Goal: Transaction & Acquisition: Purchase product/service

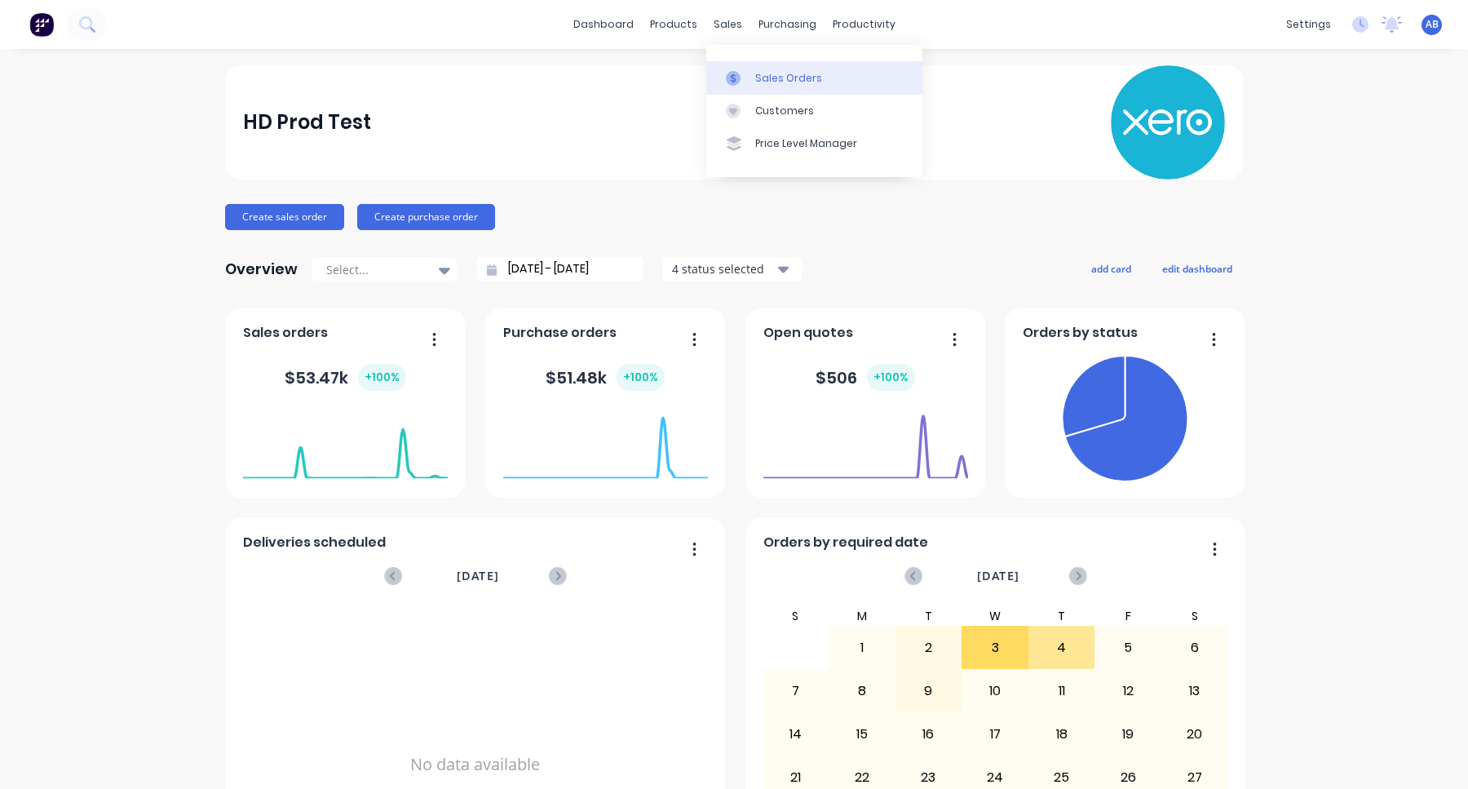
click at [766, 77] on div "Sales Orders" at bounding box center [788, 78] width 67 height 15
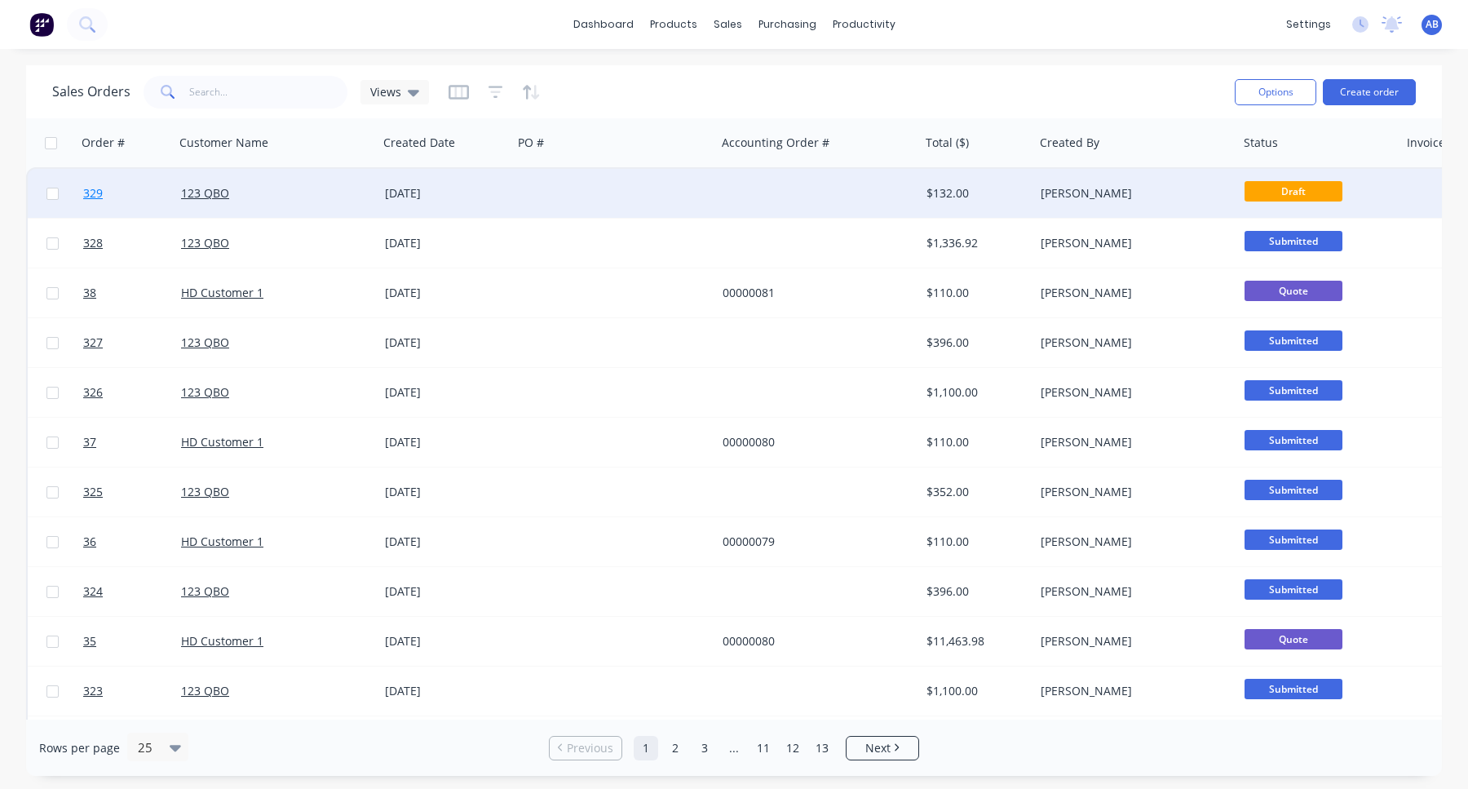
click at [85, 196] on span "329" at bounding box center [93, 193] width 20 height 16
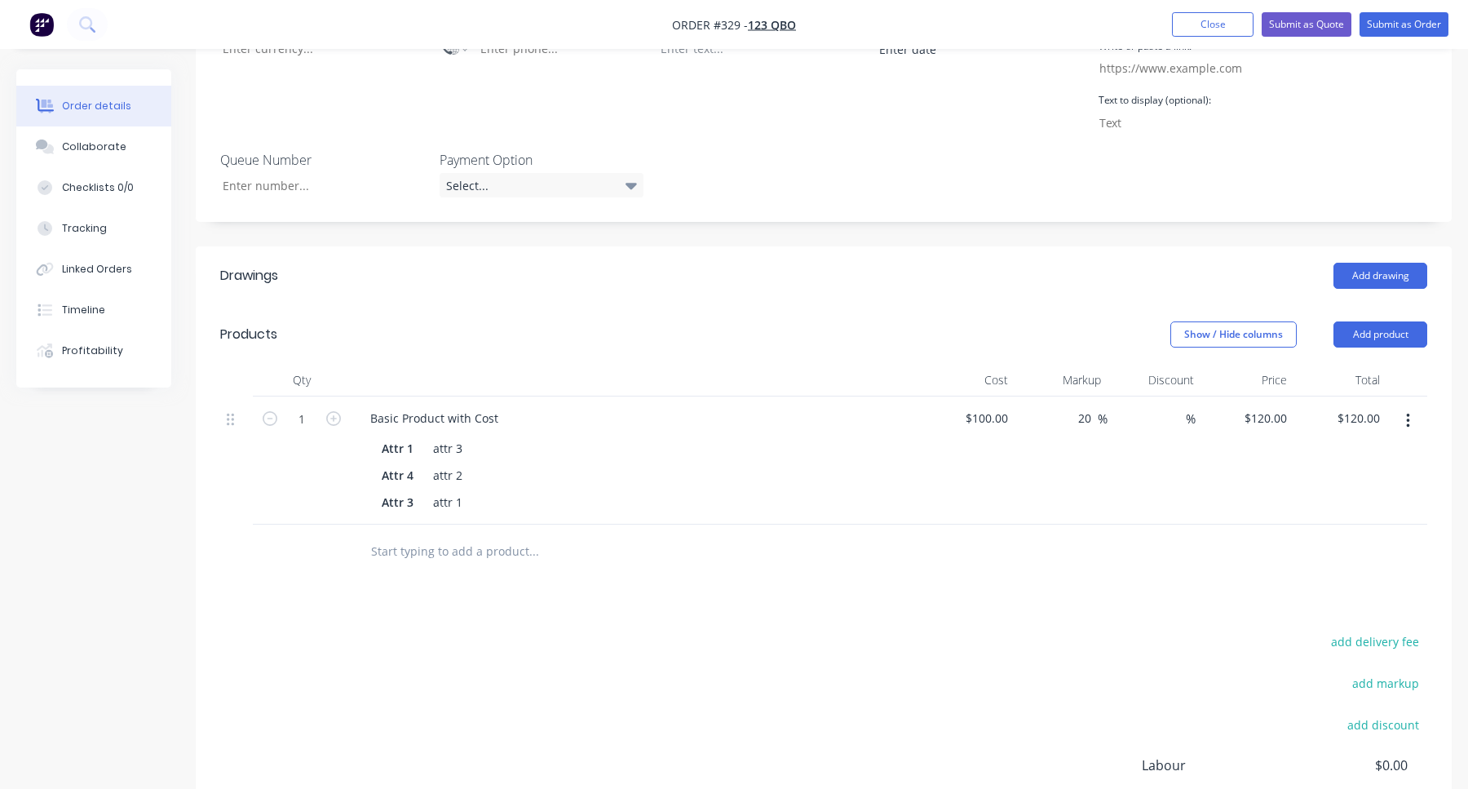
scroll to position [519, 0]
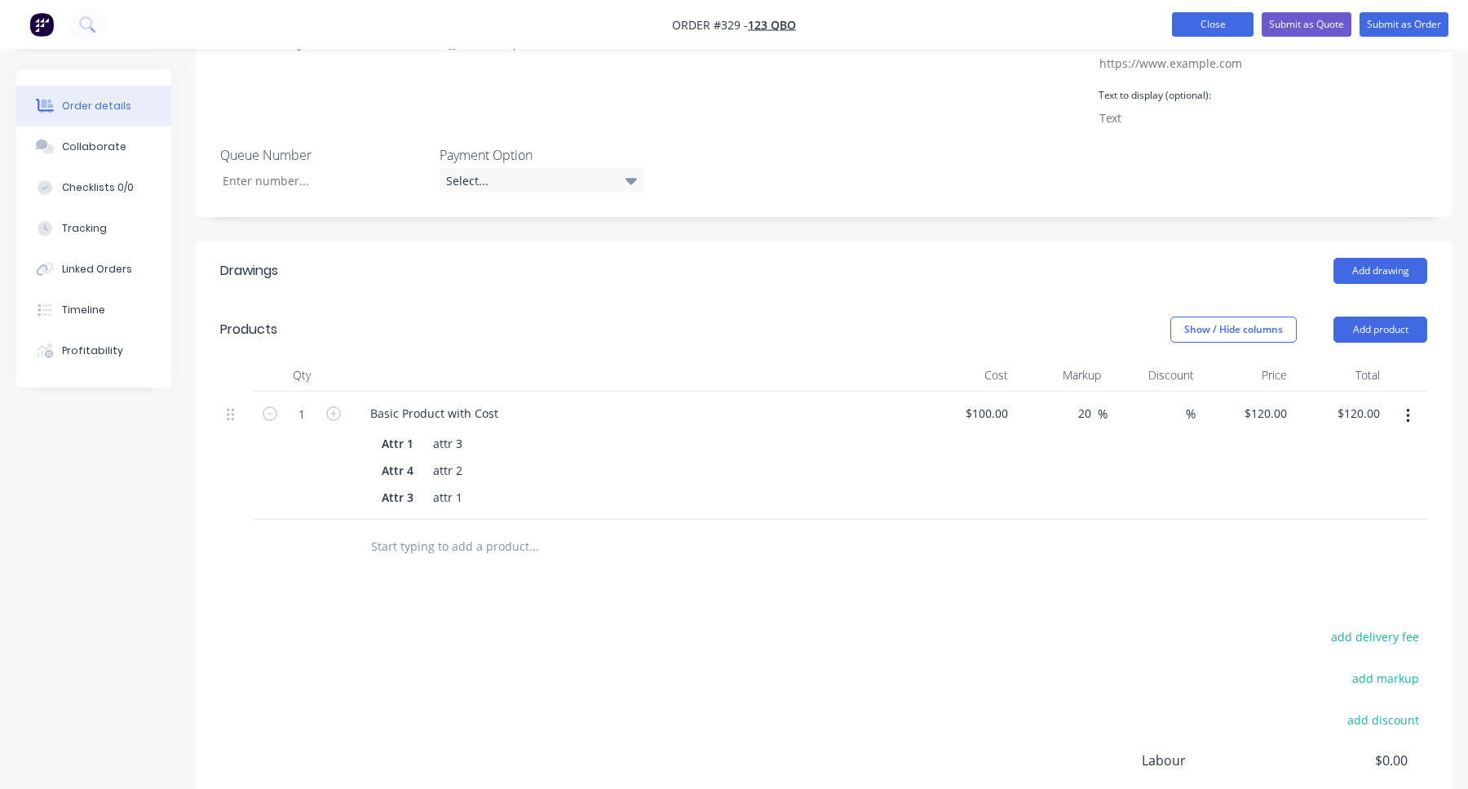
click at [1212, 32] on button "Close" at bounding box center [1213, 24] width 82 height 24
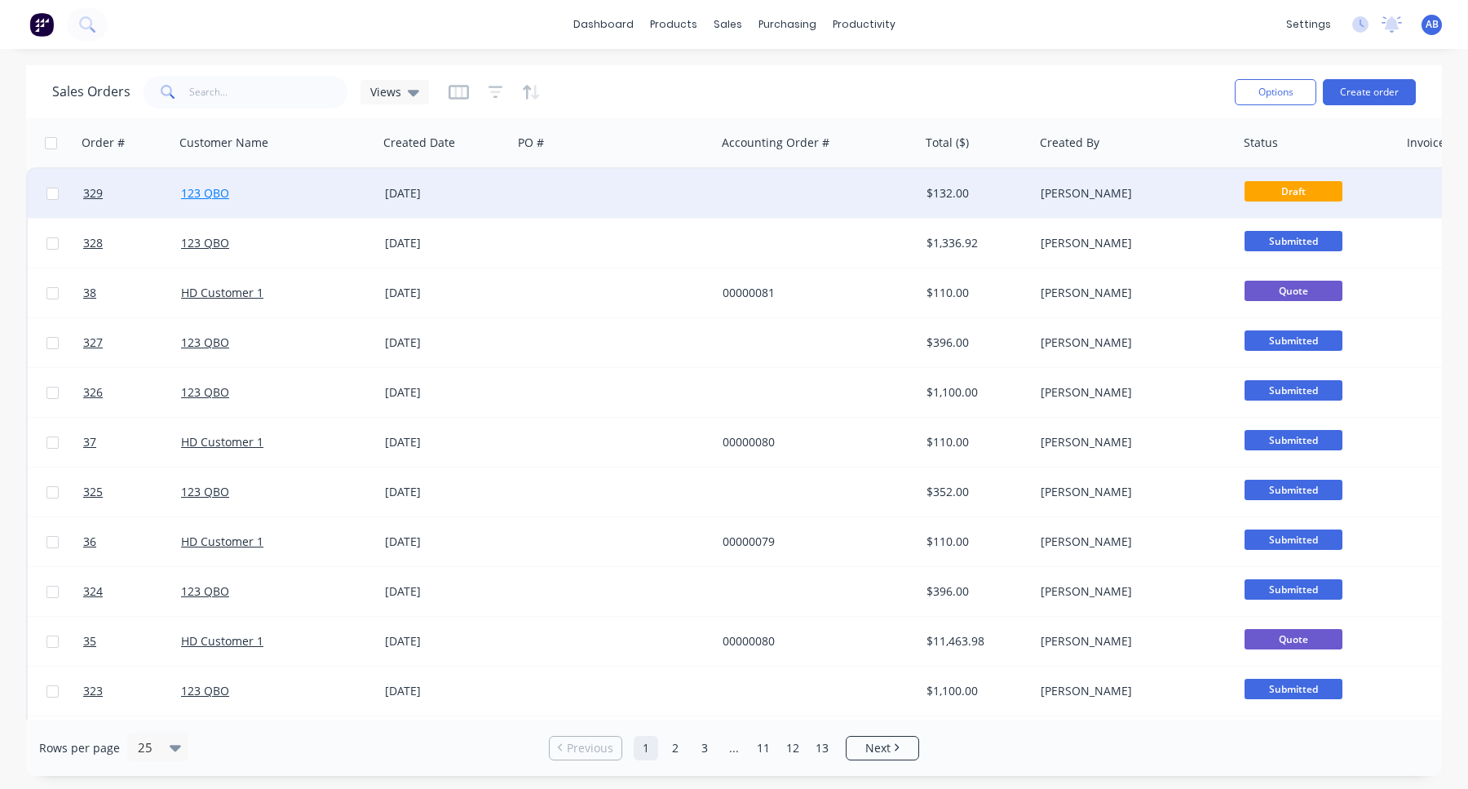
click at [214, 190] on link "123 QBO" at bounding box center [205, 192] width 48 height 15
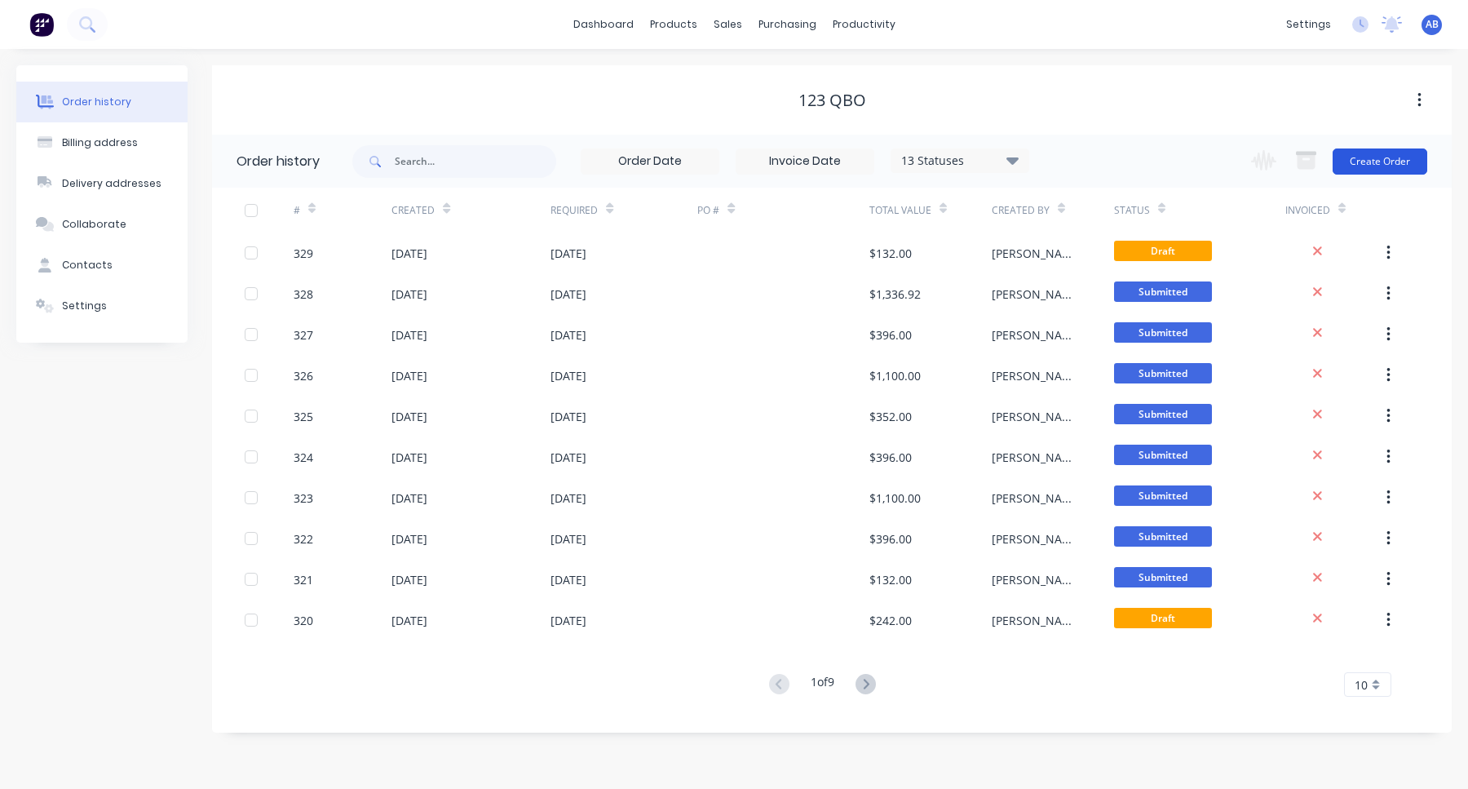
click at [1364, 168] on button "Create Order" at bounding box center [1379, 161] width 95 height 26
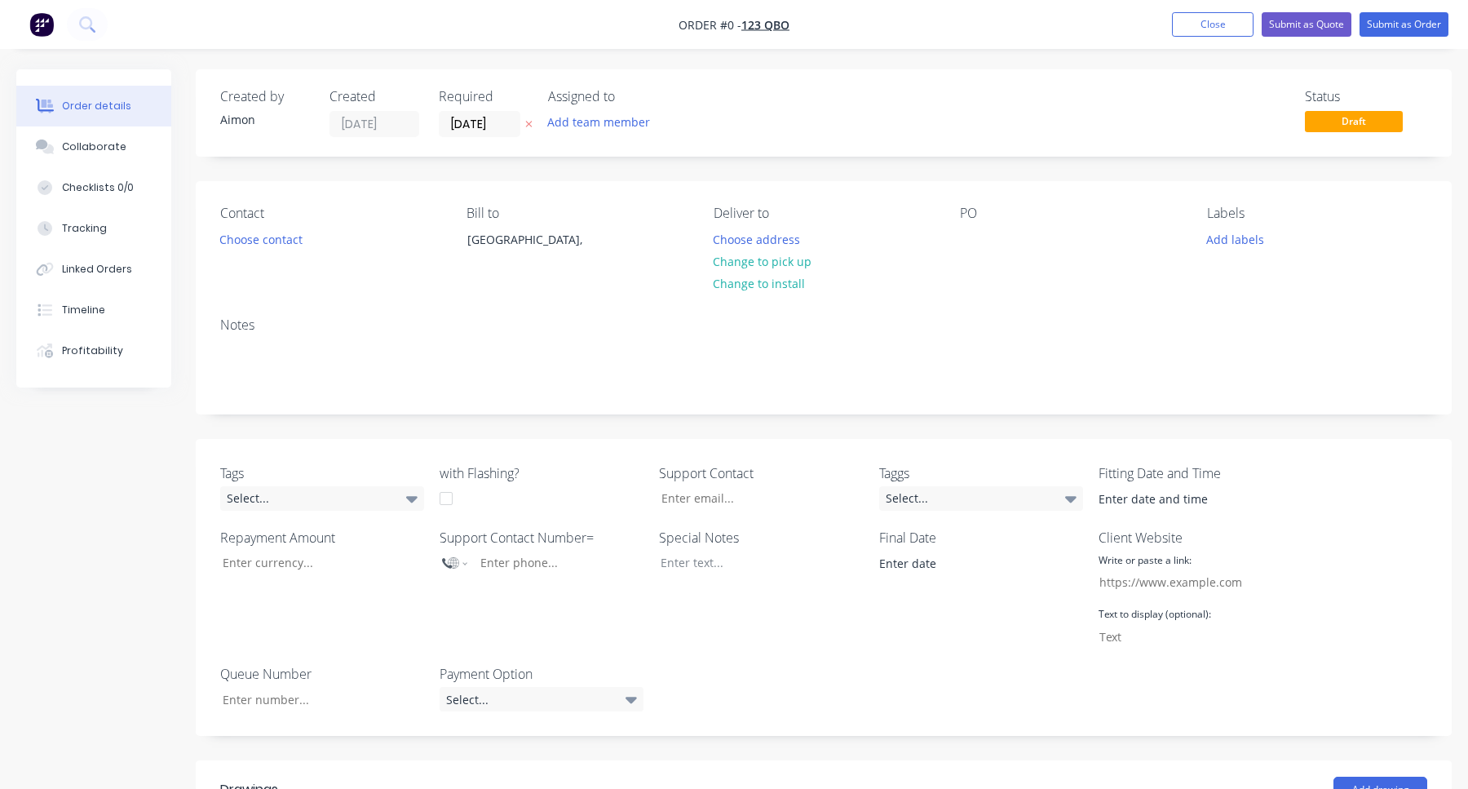
scroll to position [559, 0]
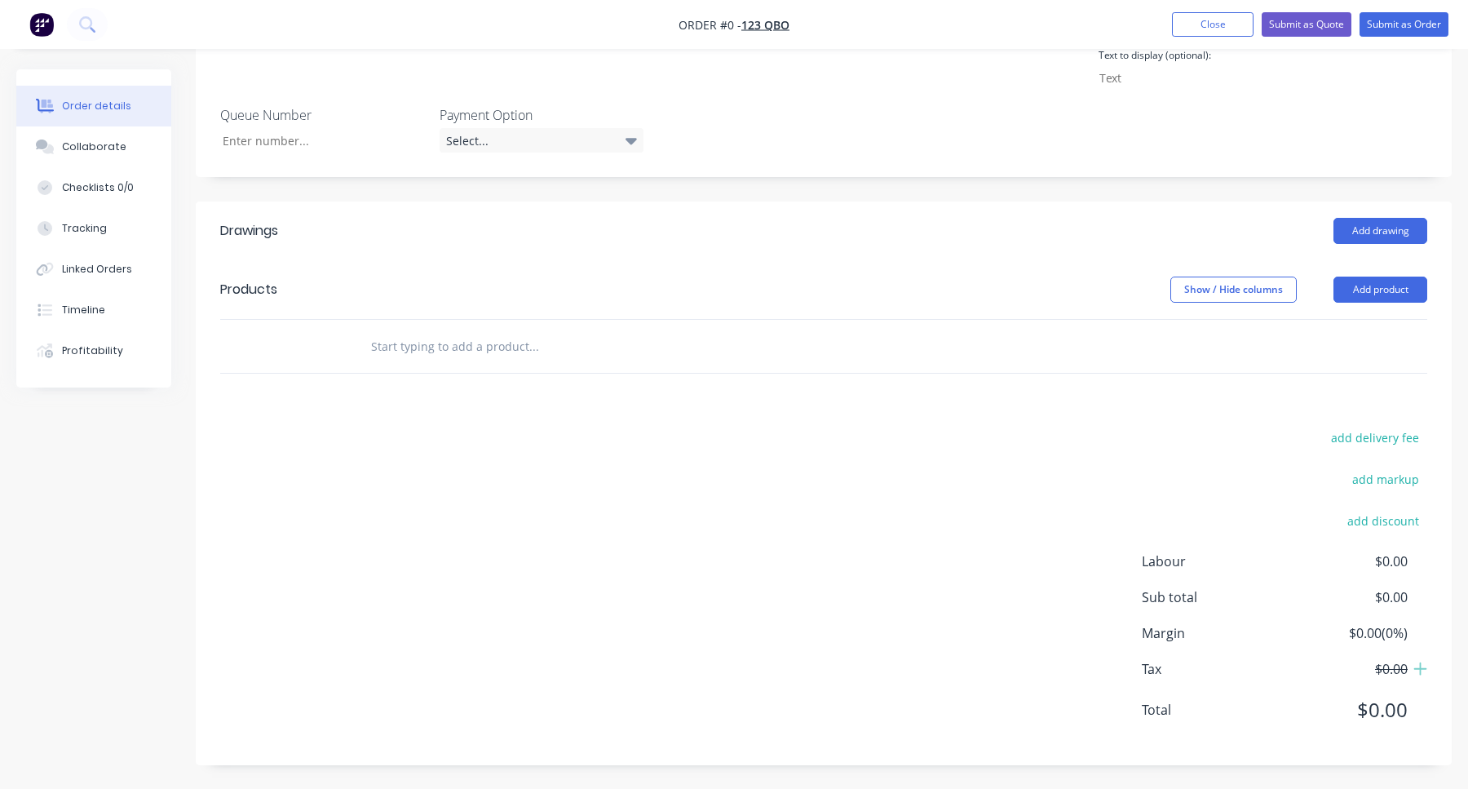
click at [531, 344] on input "text" at bounding box center [533, 345] width 326 height 33
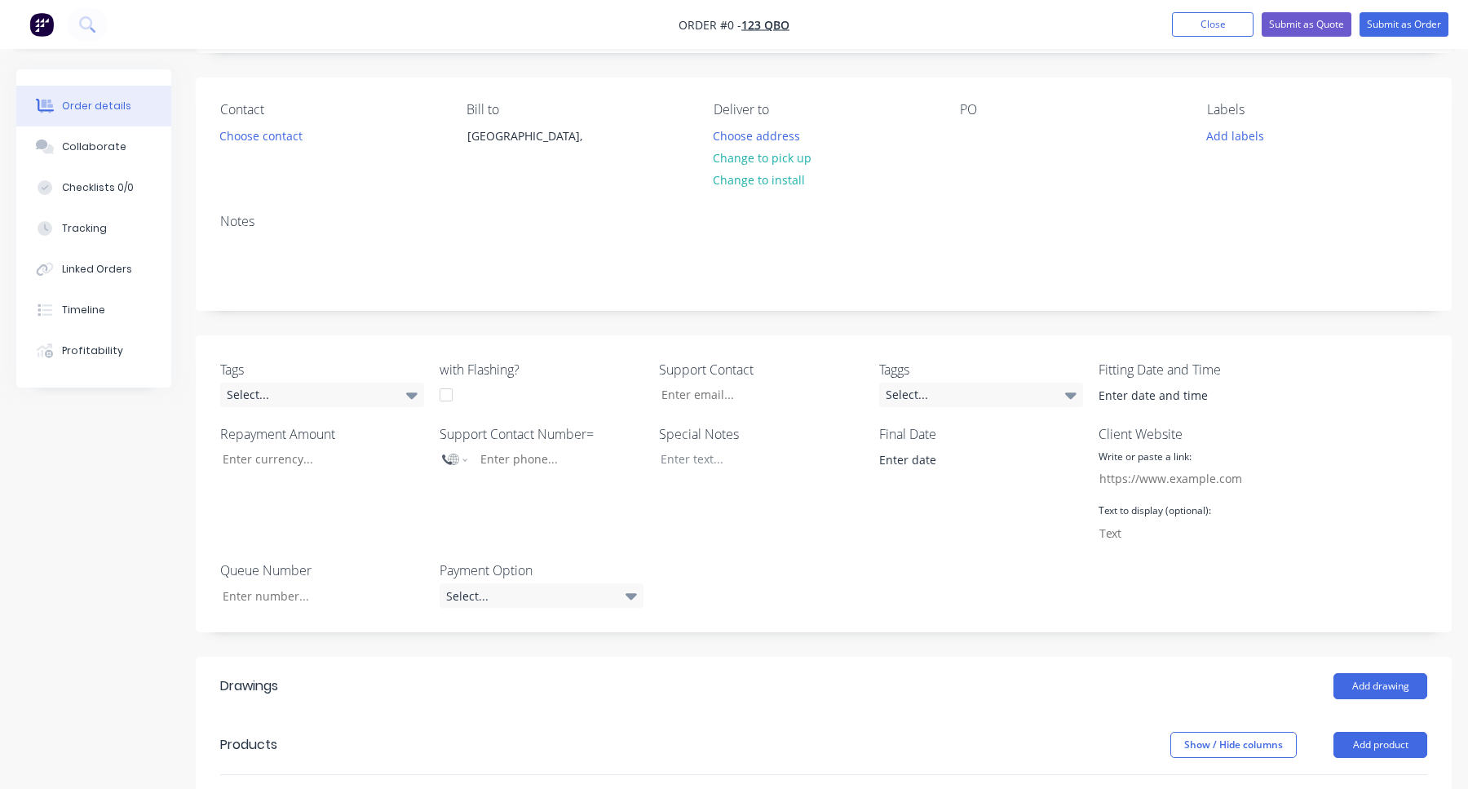
scroll to position [0, 0]
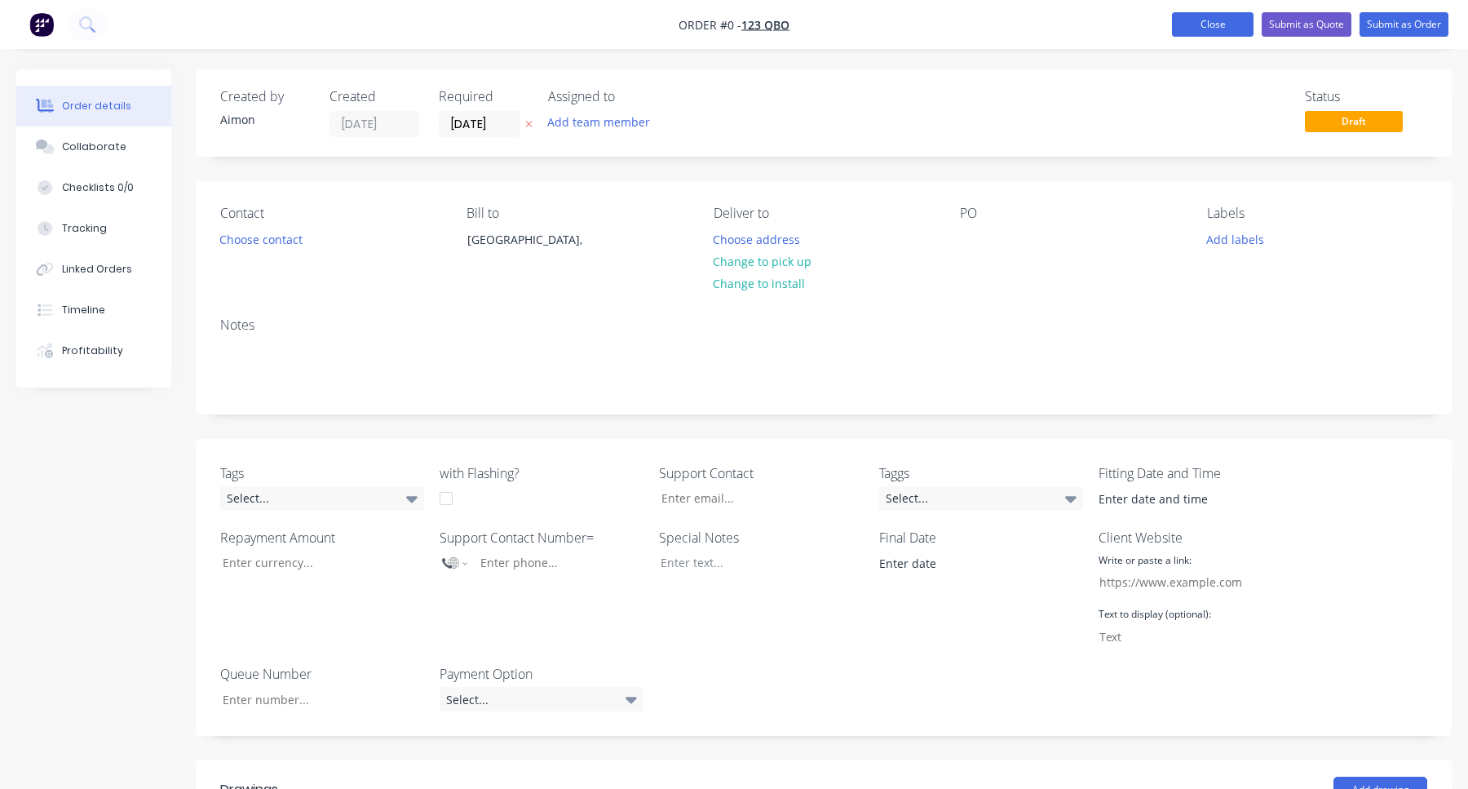
click at [1210, 26] on button "Close" at bounding box center [1213, 24] width 82 height 24
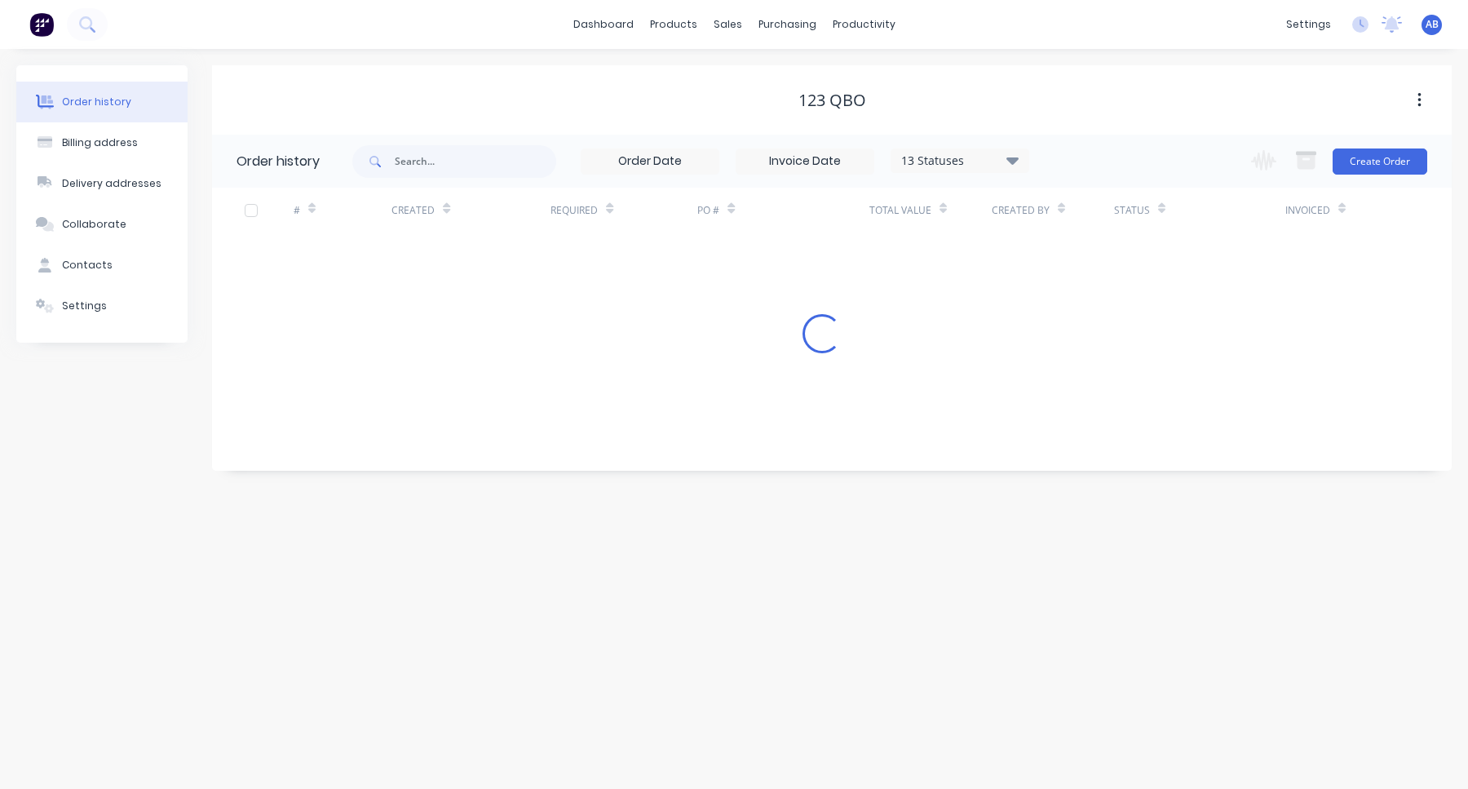
click at [41, 24] on img at bounding box center [41, 24] width 24 height 24
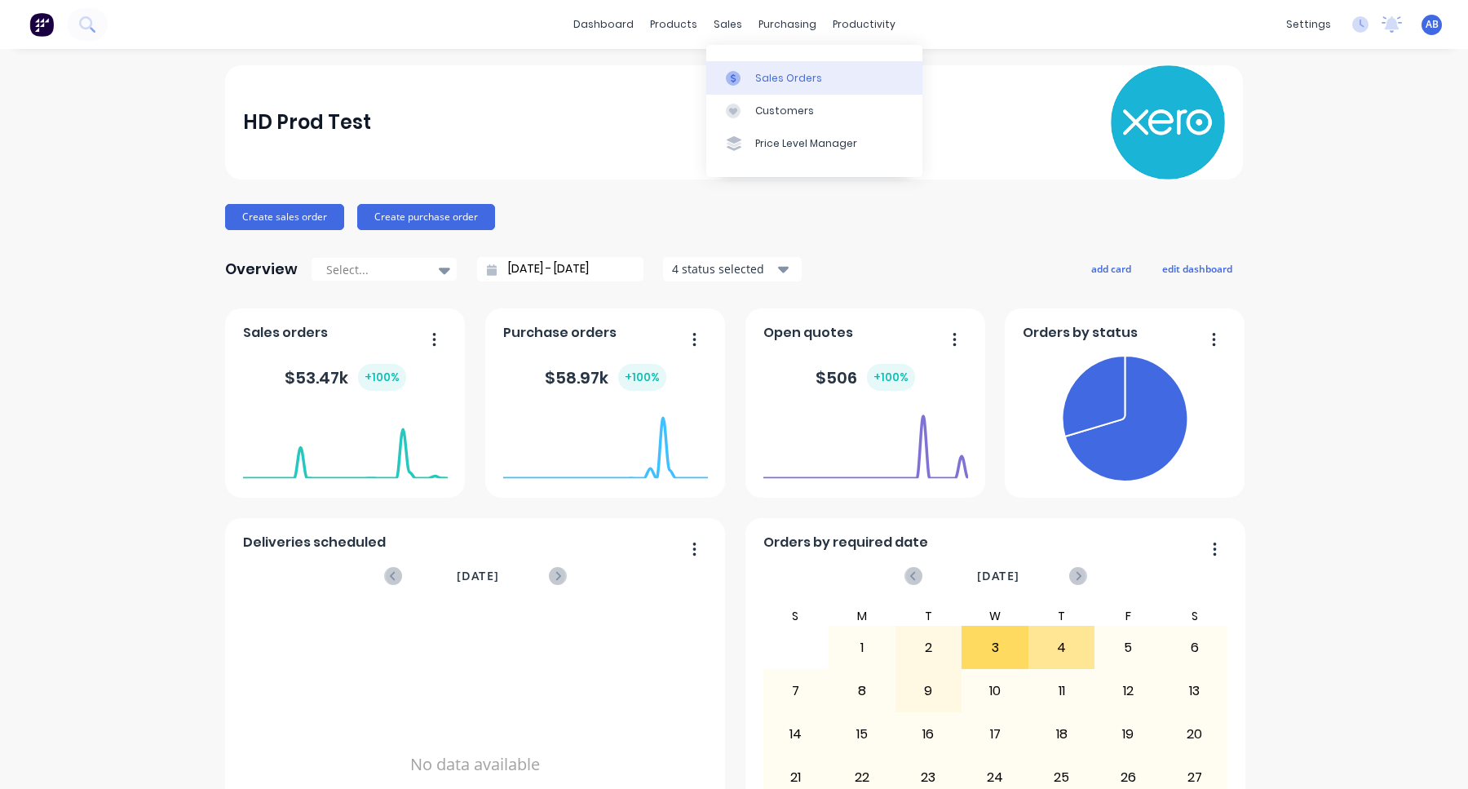
click at [745, 72] on div at bounding box center [738, 78] width 24 height 15
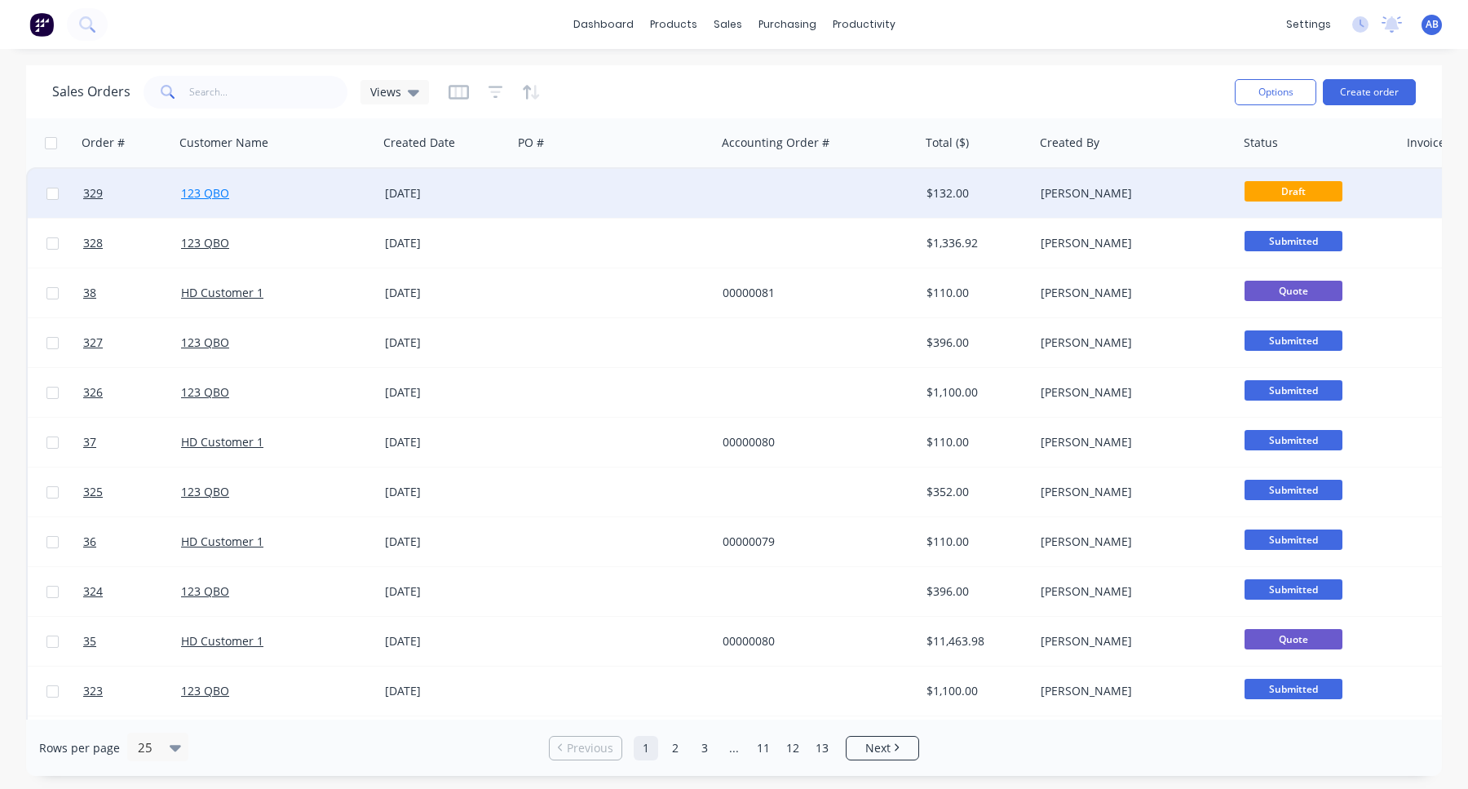
click at [207, 189] on link "123 QBO" at bounding box center [205, 192] width 48 height 15
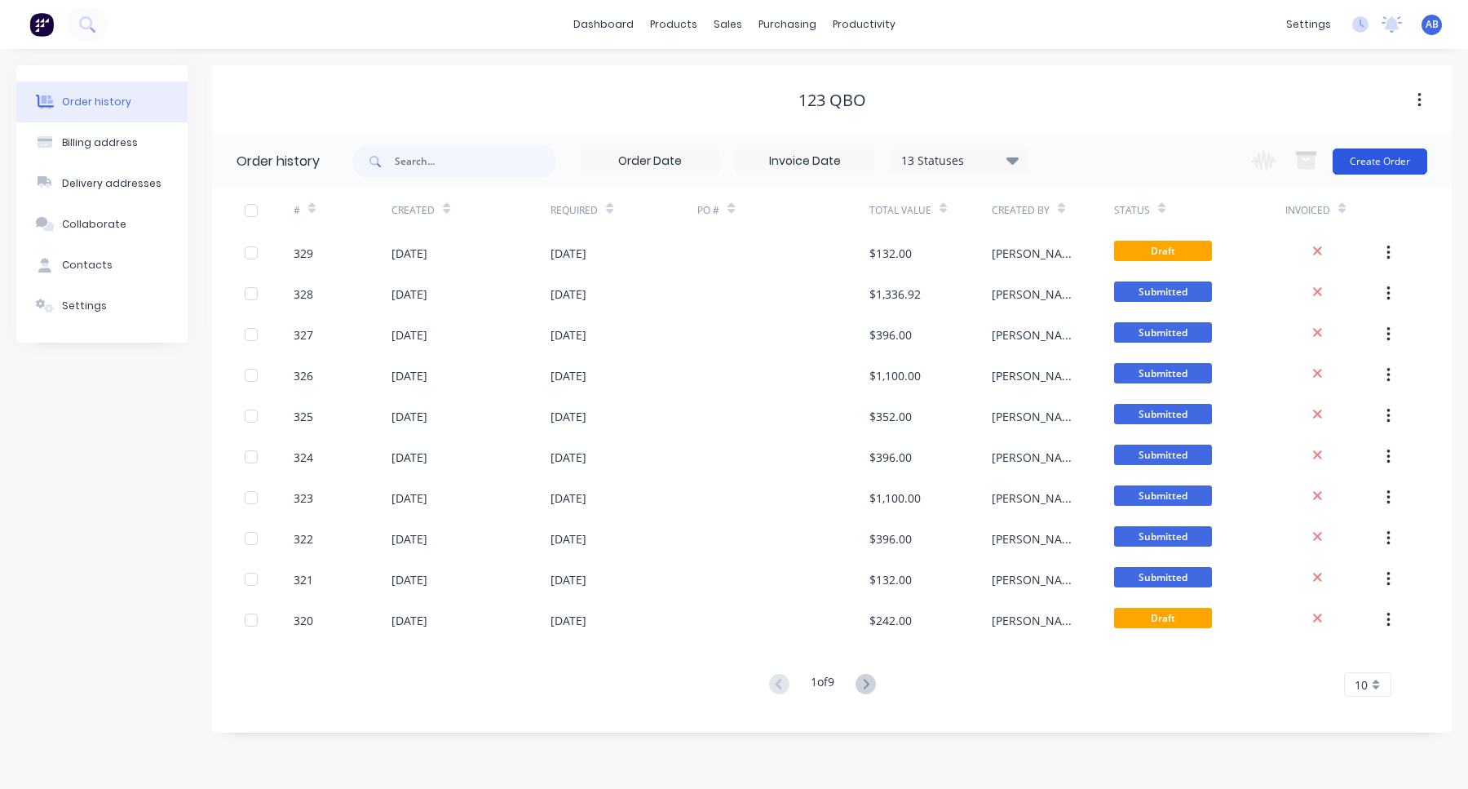
click at [1381, 164] on button "Create Order" at bounding box center [1379, 161] width 95 height 26
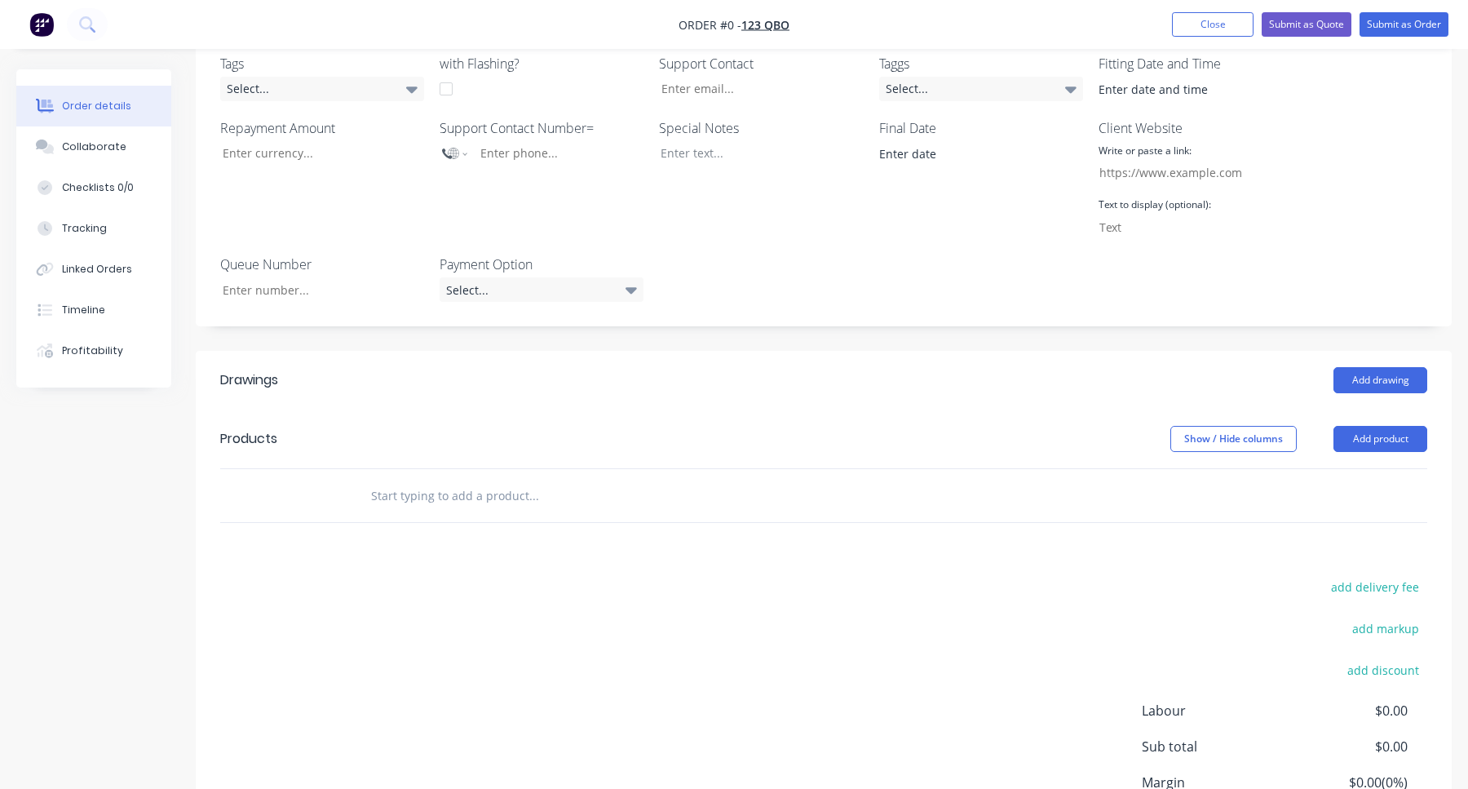
scroll to position [559, 0]
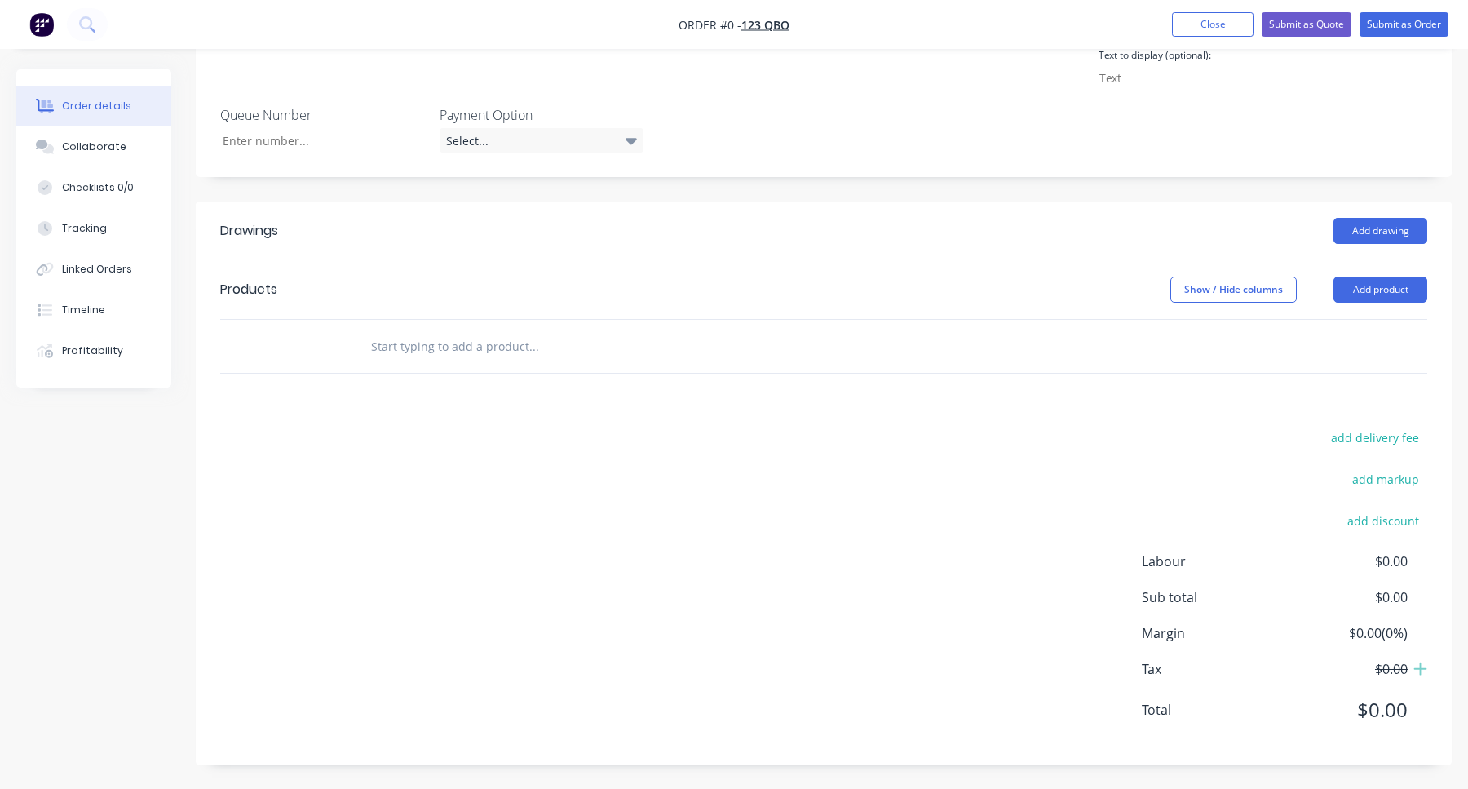
click at [494, 344] on input "text" at bounding box center [533, 345] width 326 height 33
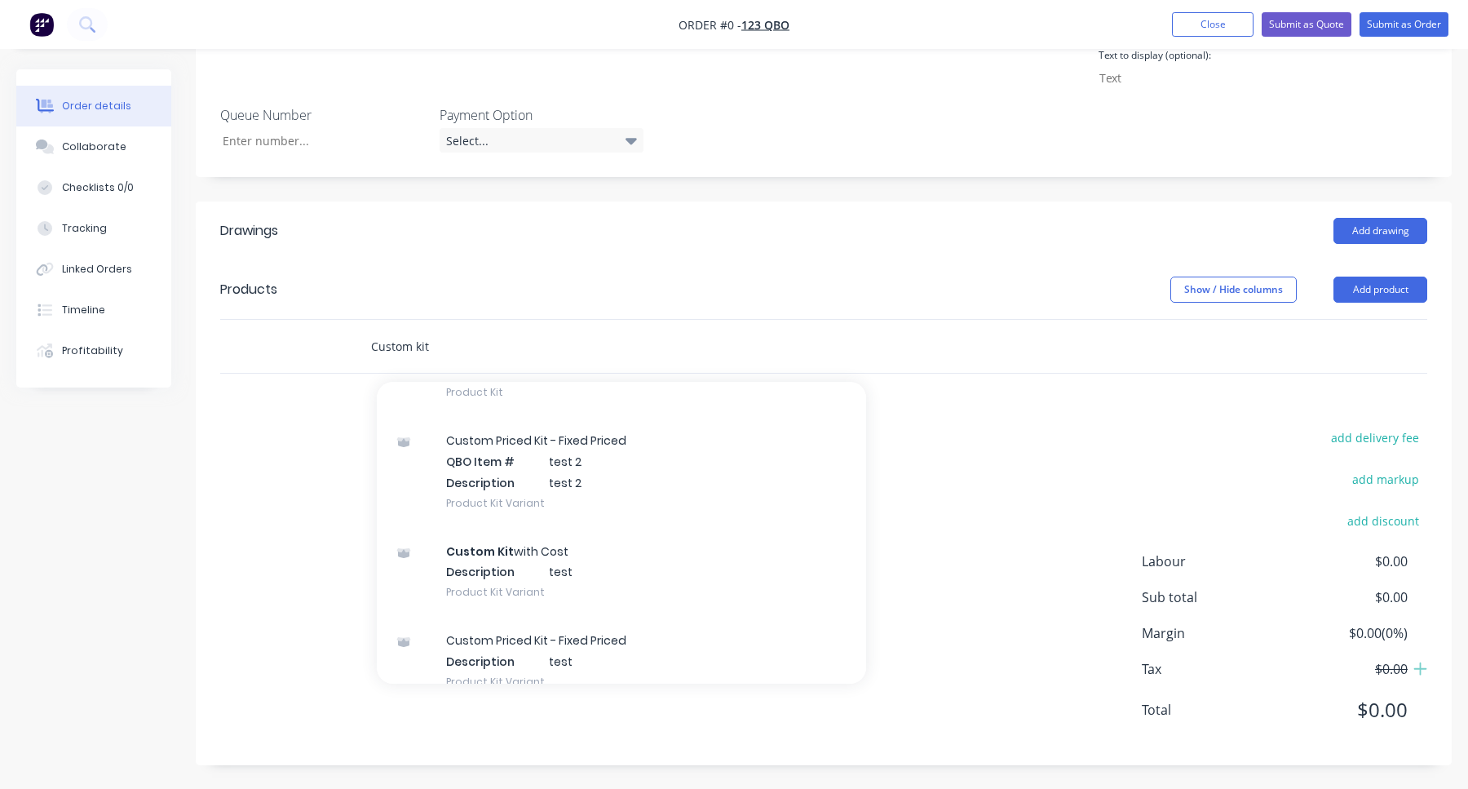
scroll to position [366, 0]
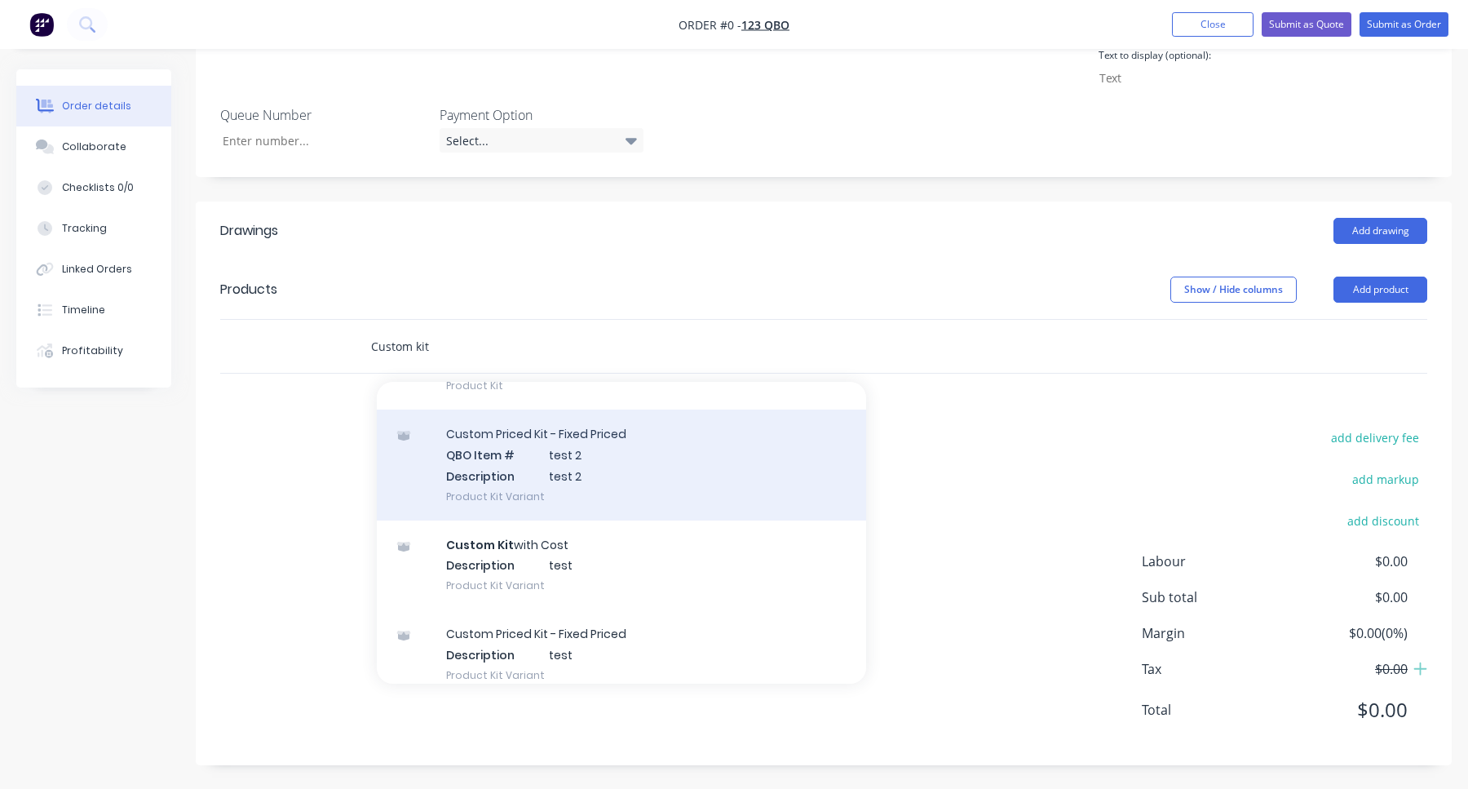
type input "Custom kit"
click at [537, 468] on div "Custom Priced Kit - Fixed Priced QBO Item # test 2 Description test 2 Product K…" at bounding box center [621, 464] width 489 height 110
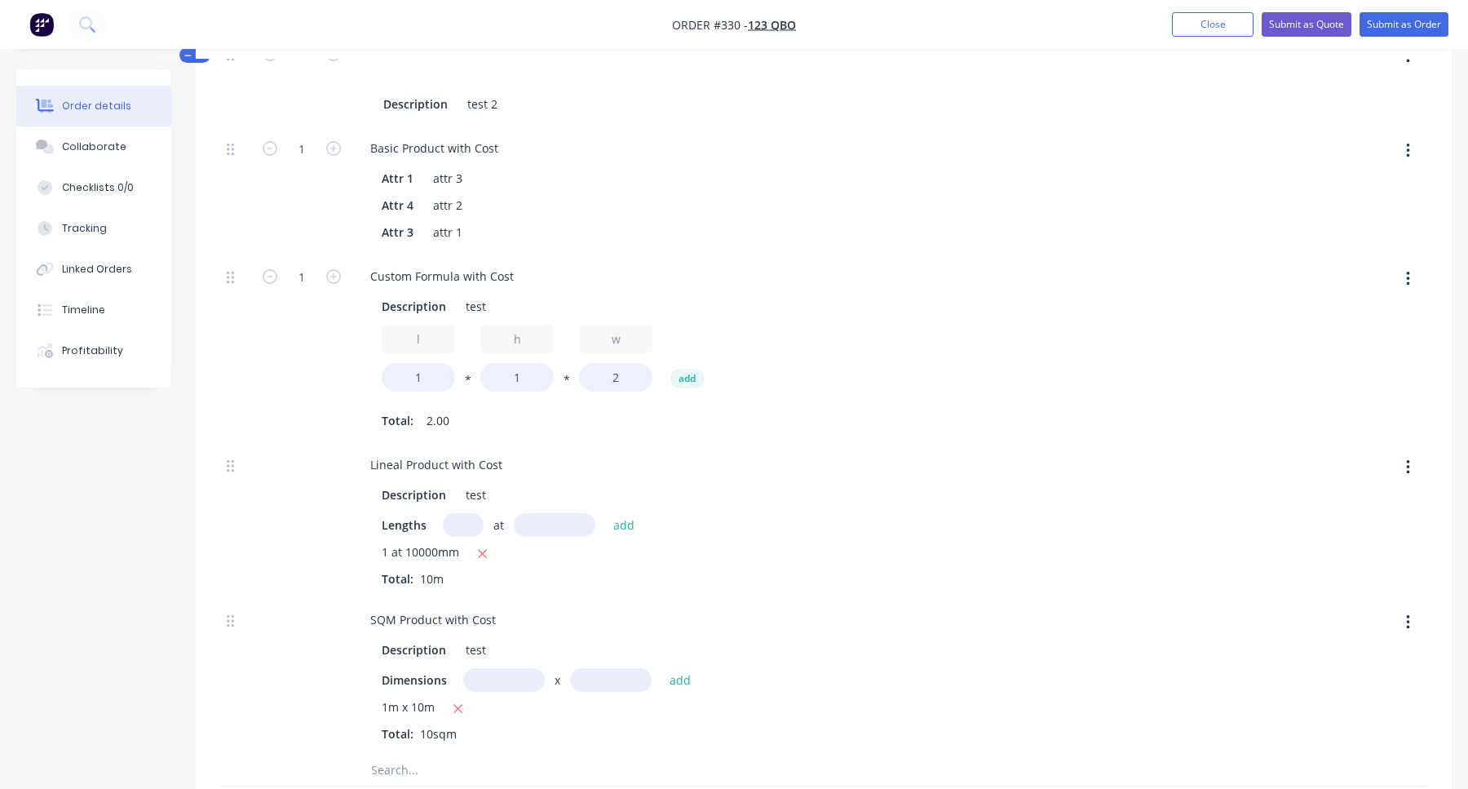
scroll to position [603, 0]
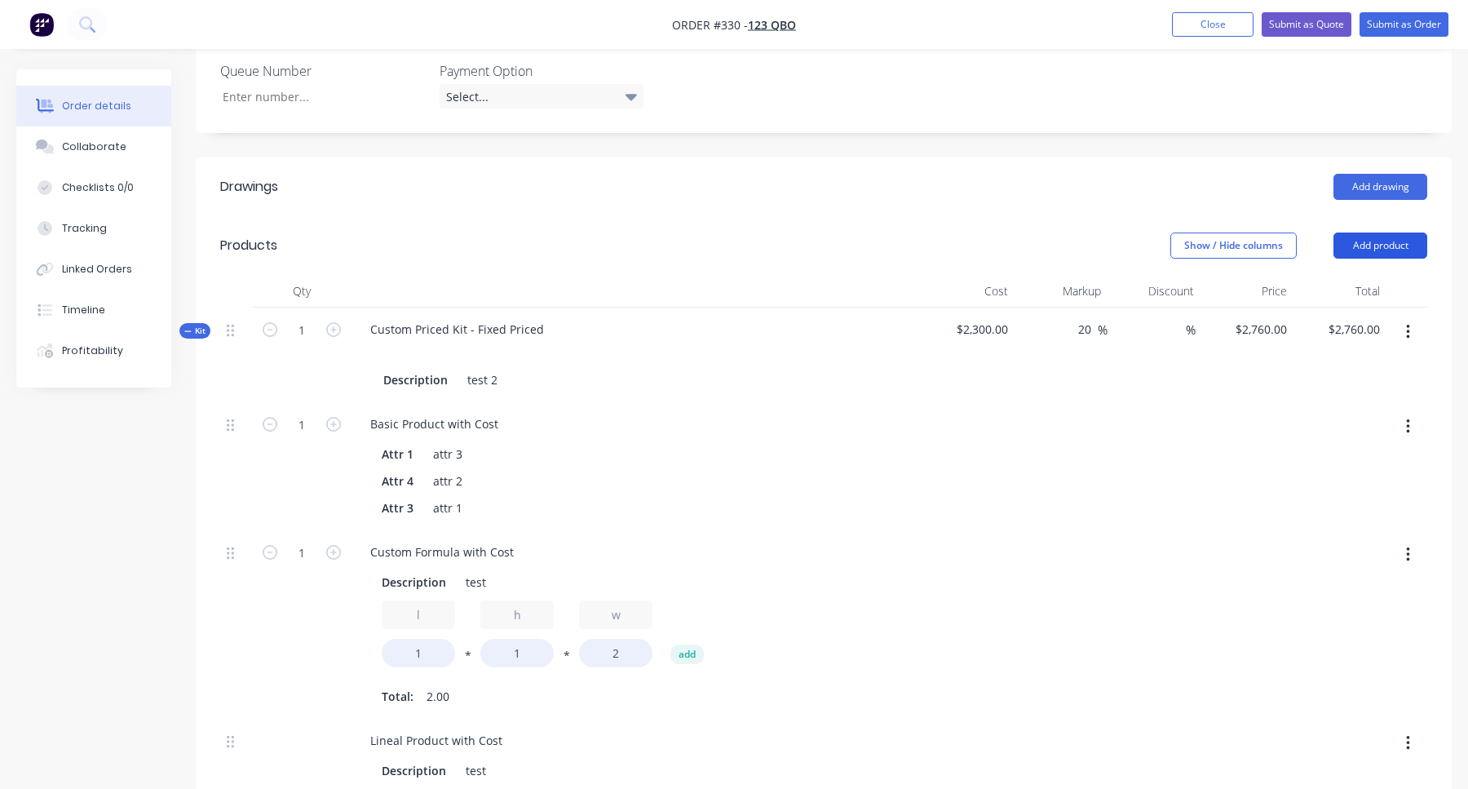
click at [1369, 245] on button "Add product" at bounding box center [1380, 245] width 94 height 26
click at [983, 378] on div "$2,300.00" at bounding box center [967, 354] width 93 height 95
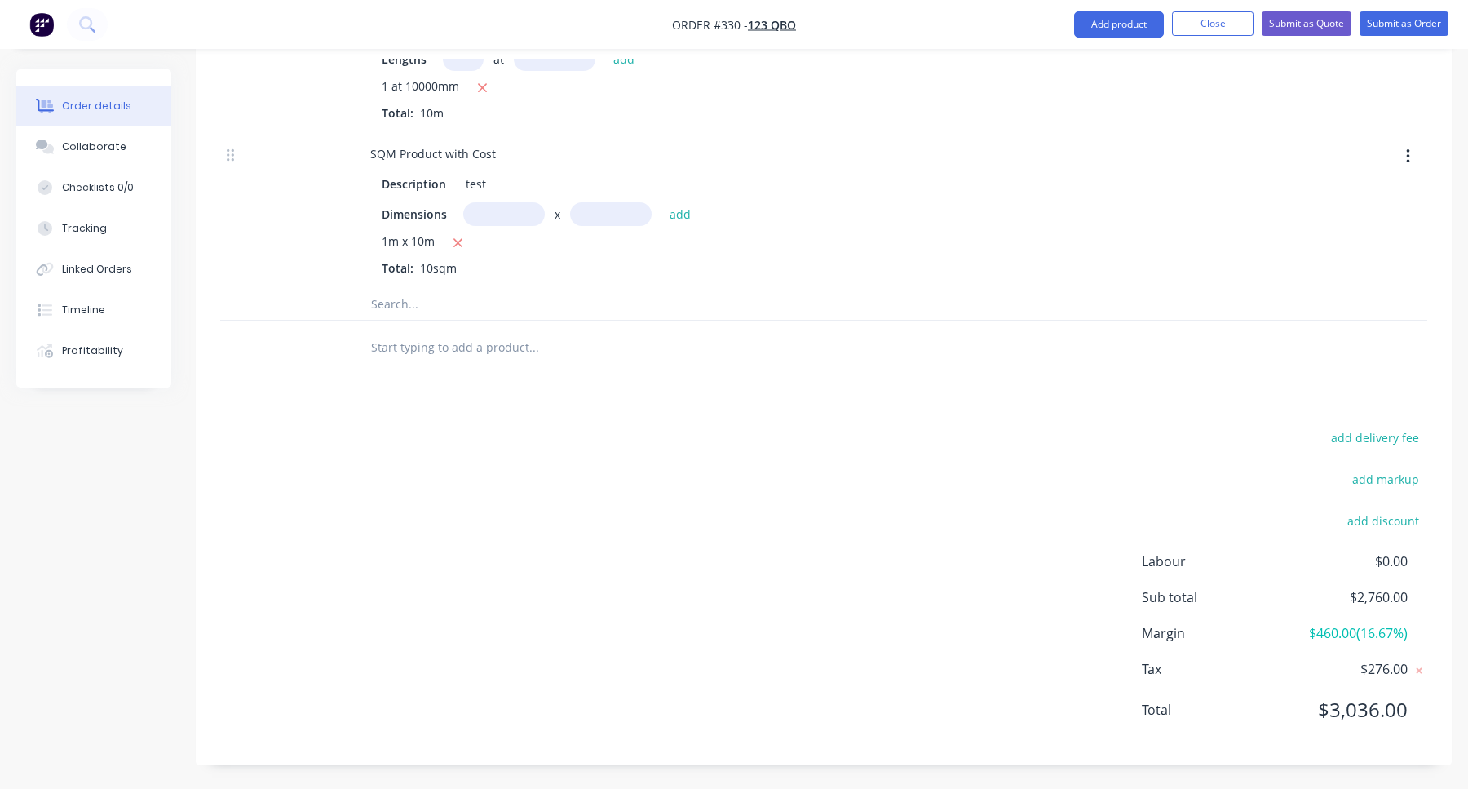
click at [454, 340] on input "text" at bounding box center [533, 346] width 326 height 33
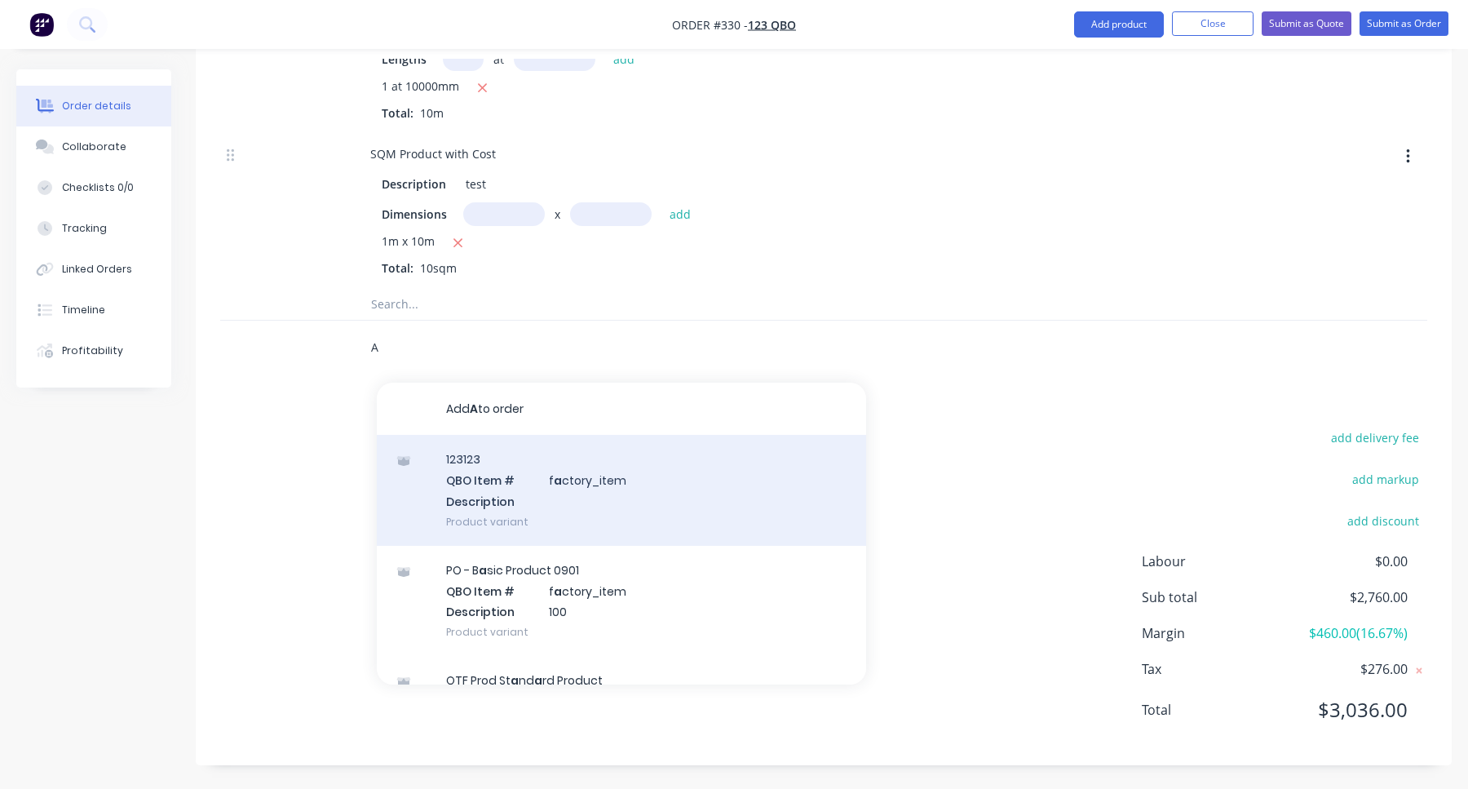
type input "A"
click at [617, 496] on div "123123 QBO Item # f a ctory_item Description Product variant" at bounding box center [621, 490] width 489 height 110
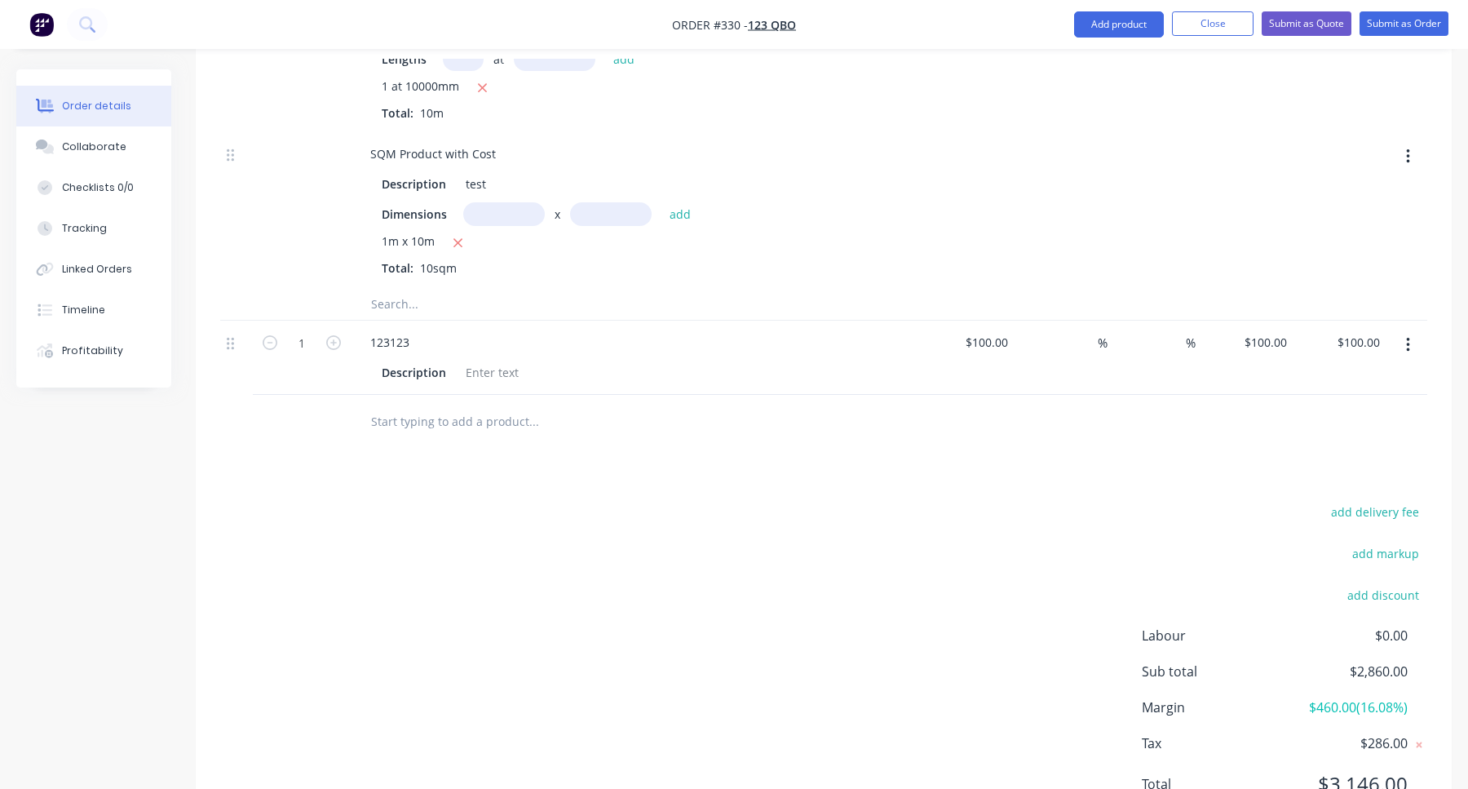
click at [449, 416] on input "text" at bounding box center [533, 420] width 326 height 33
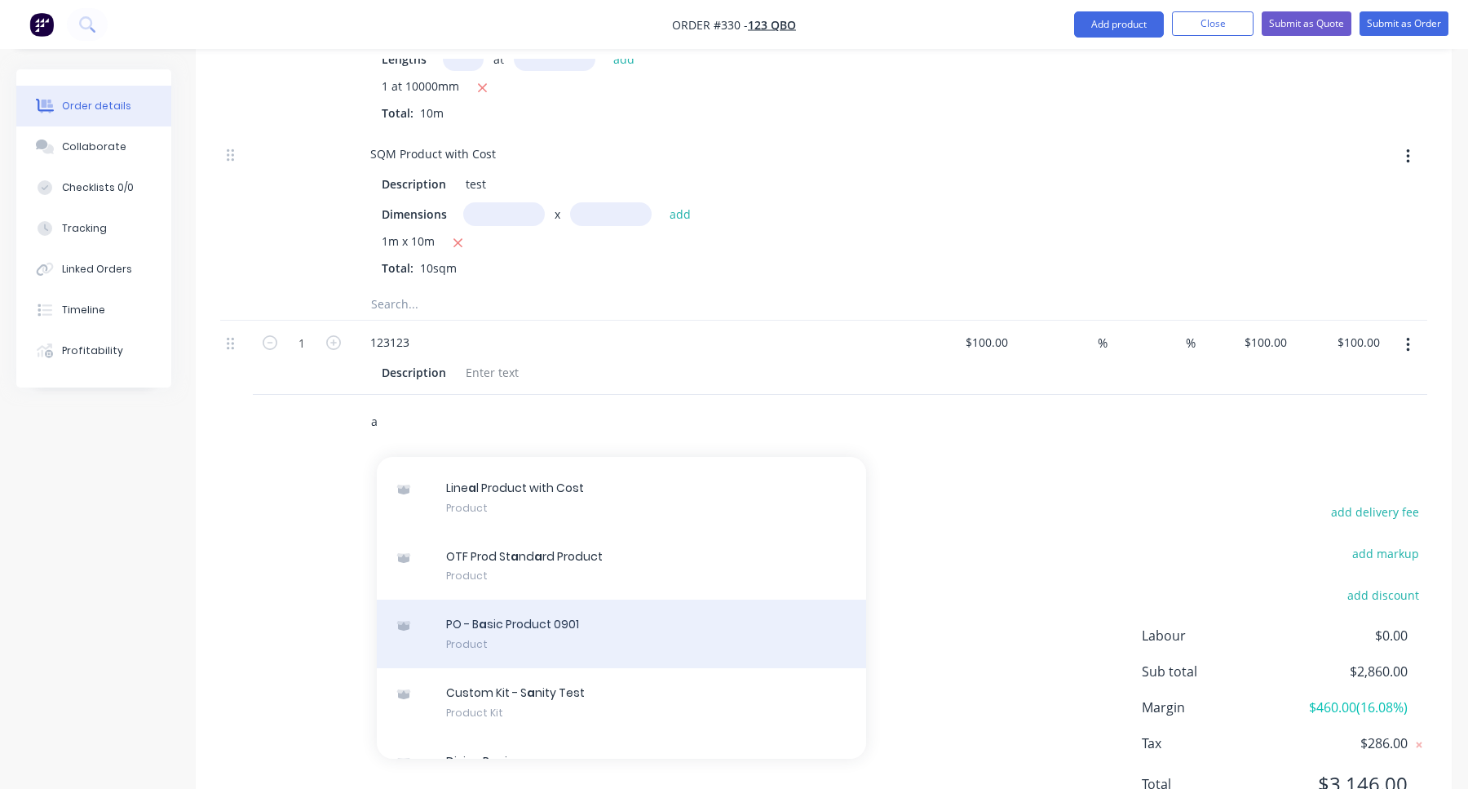
type input "a"
click at [562, 621] on div "PO - B a sic Product 0901 Product" at bounding box center [621, 633] width 489 height 69
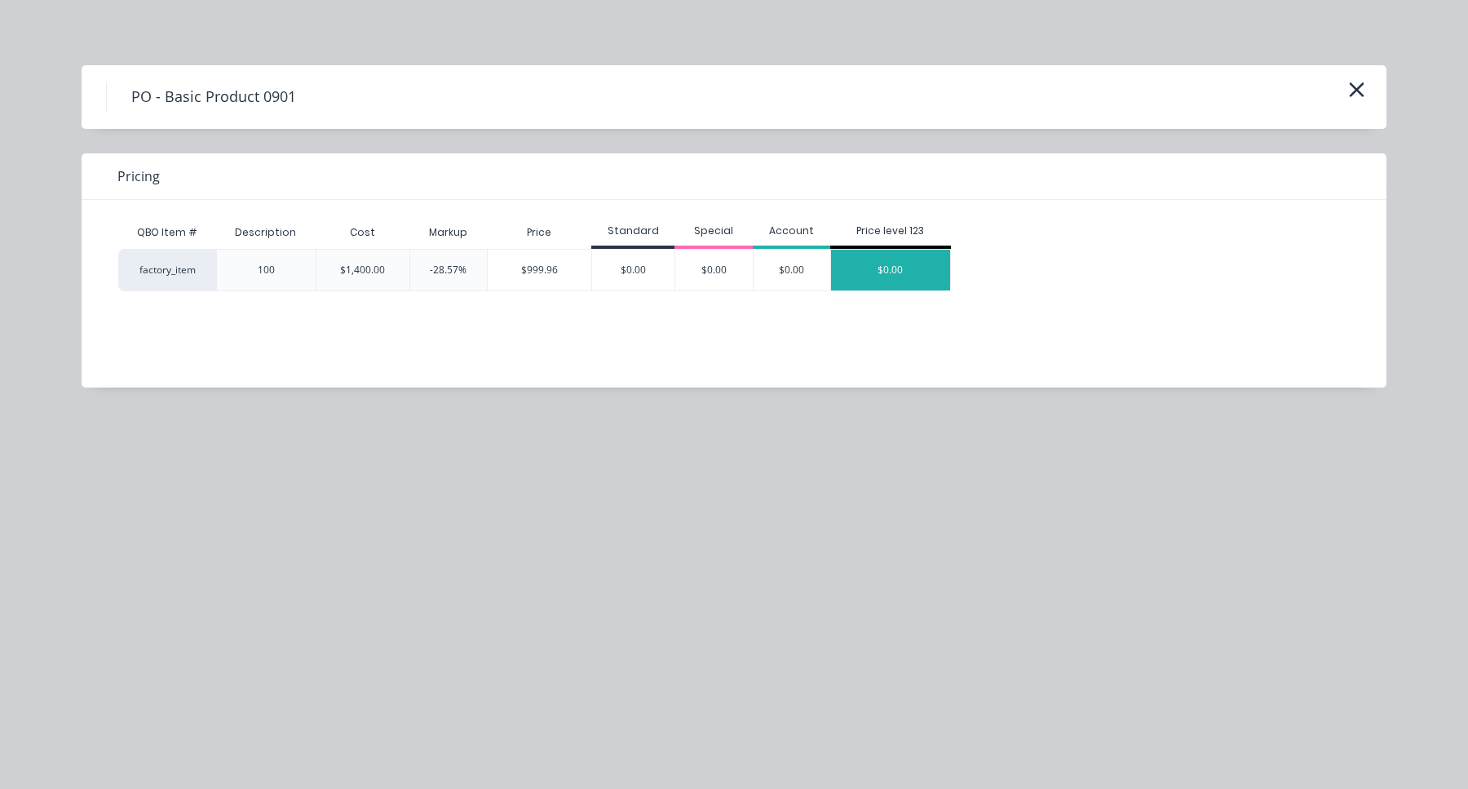
click at [907, 276] on div "$0.00" at bounding box center [890, 270] width 119 height 41
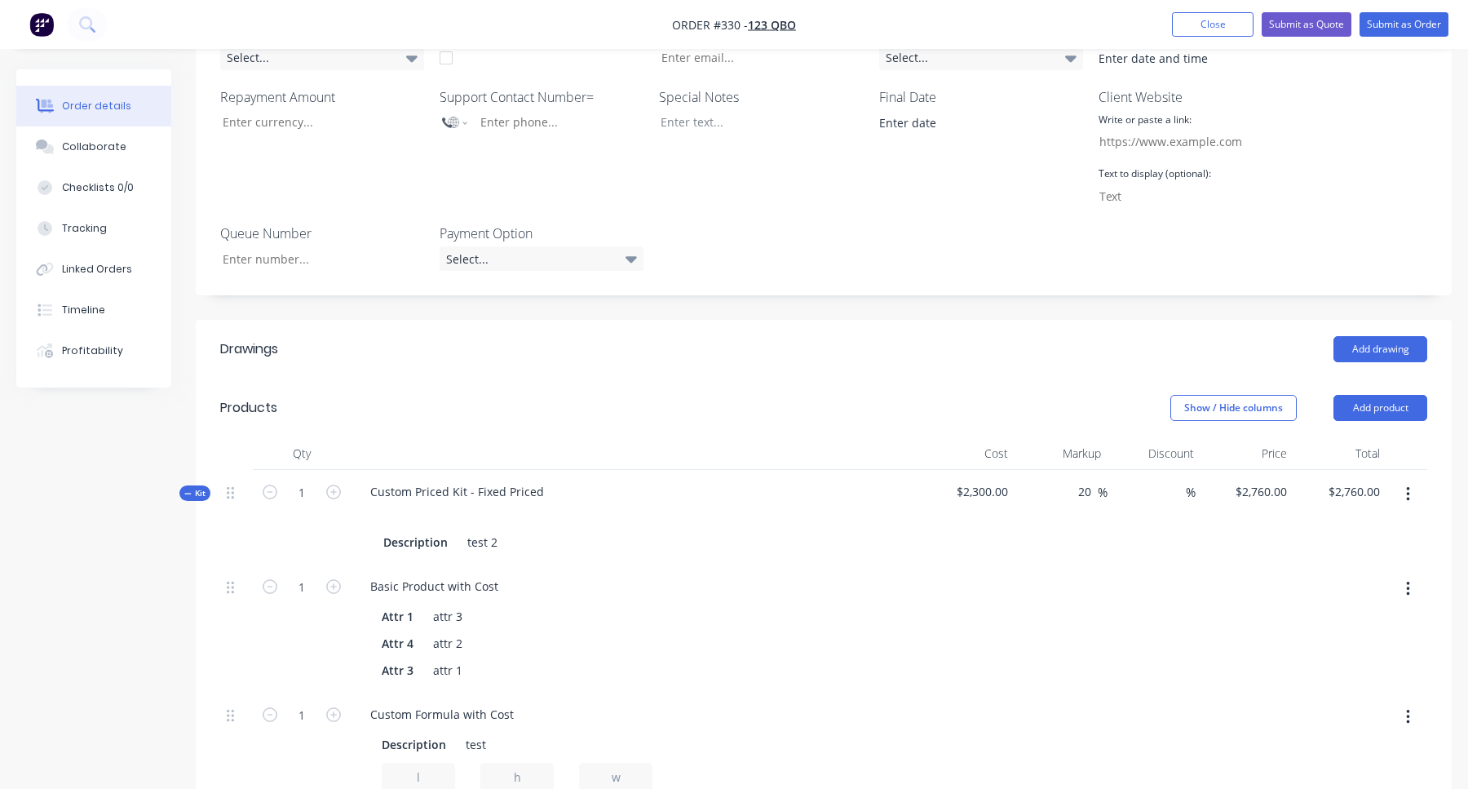
scroll to position [607, 0]
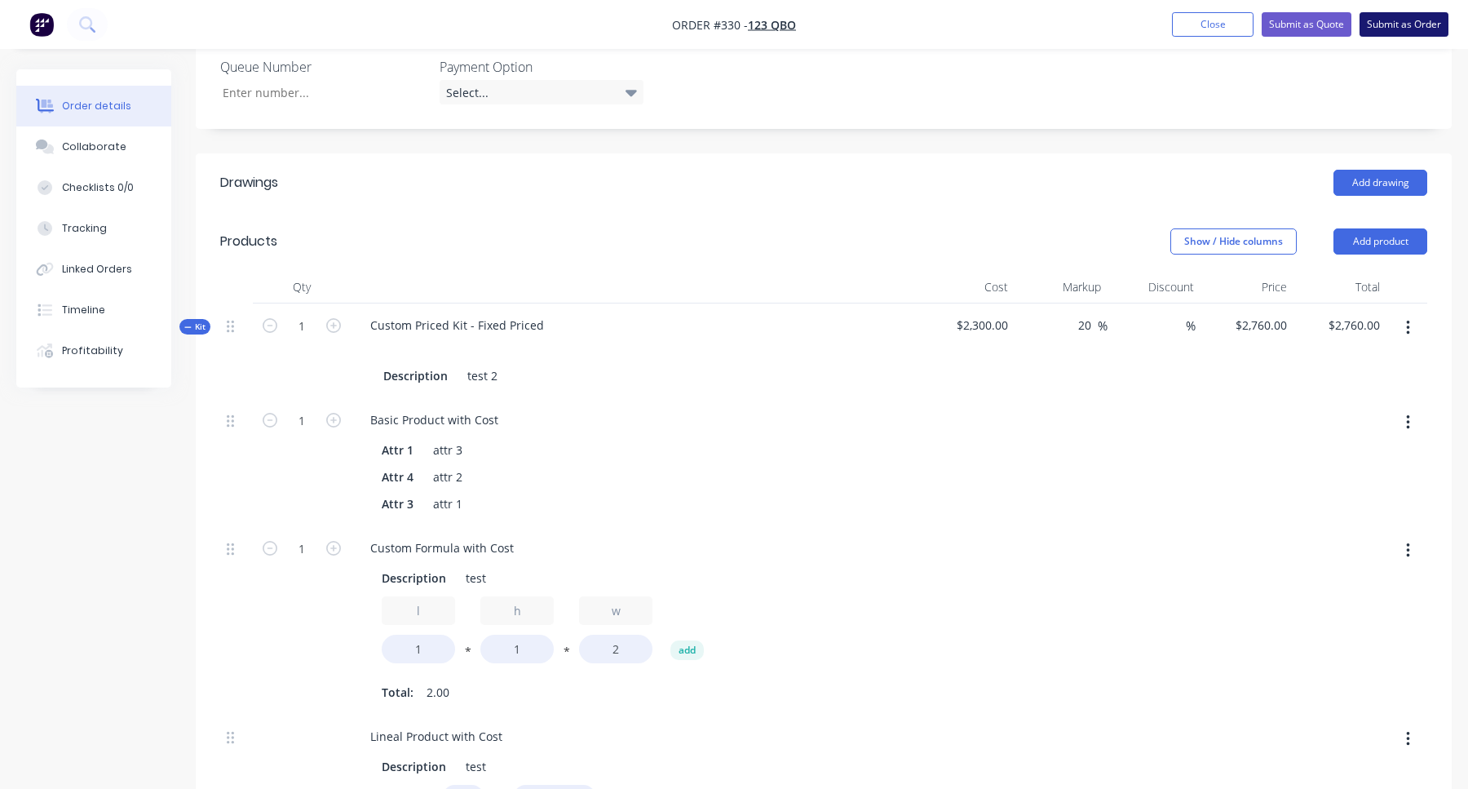
click at [1406, 24] on button "Submit as Order" at bounding box center [1403, 24] width 89 height 24
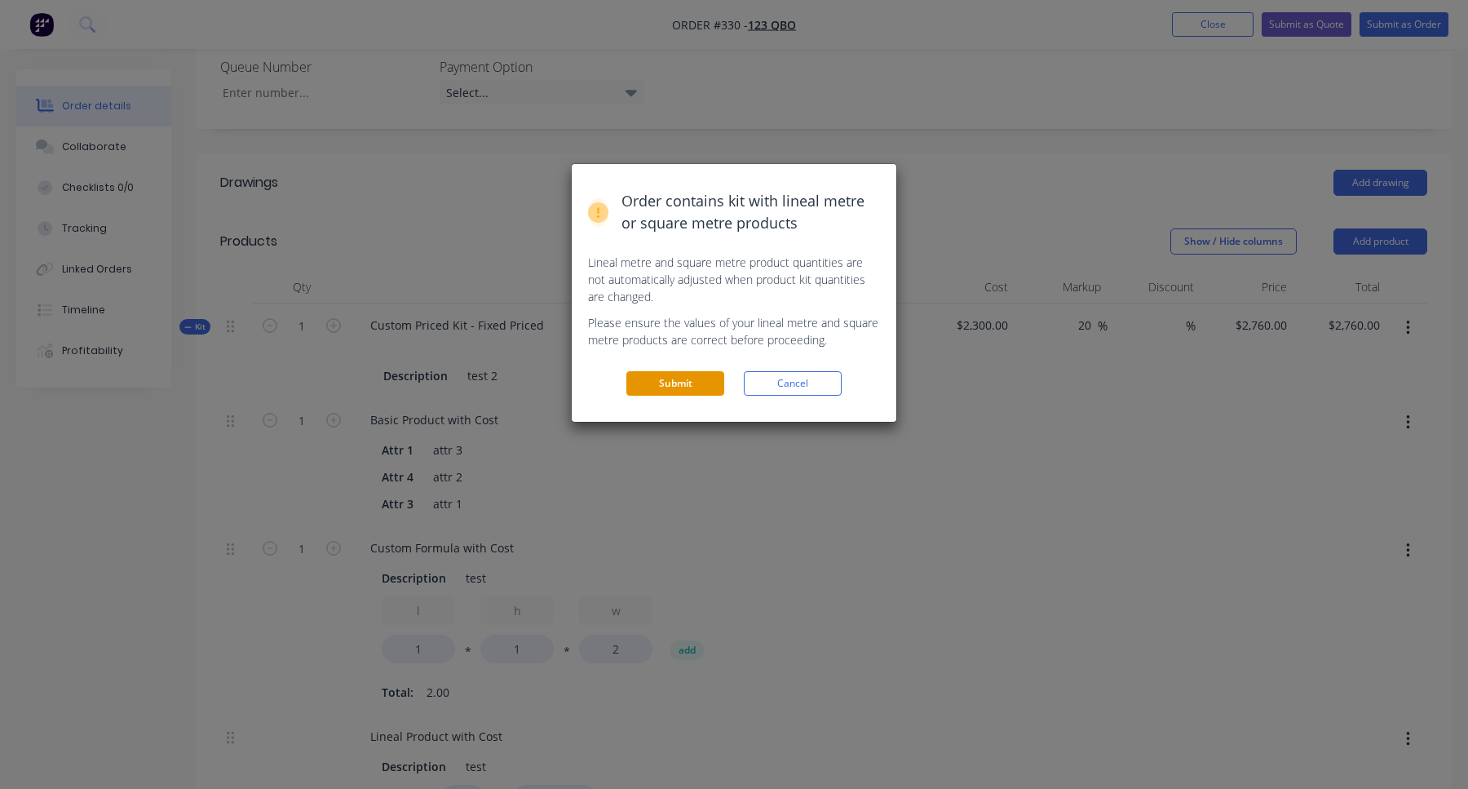
click at [684, 376] on button "Submit" at bounding box center [675, 383] width 98 height 24
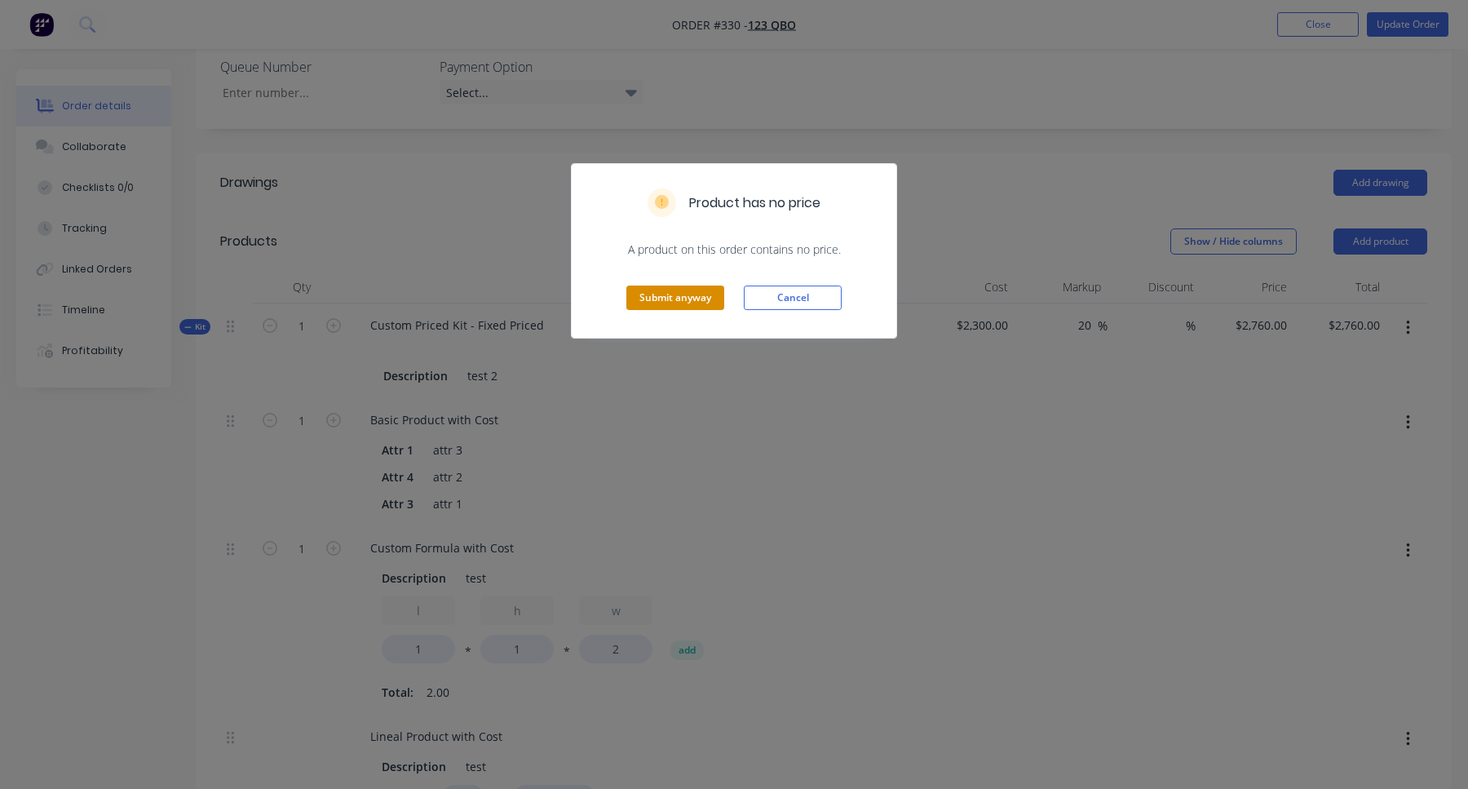
click at [701, 298] on button "Submit anyway" at bounding box center [675, 297] width 98 height 24
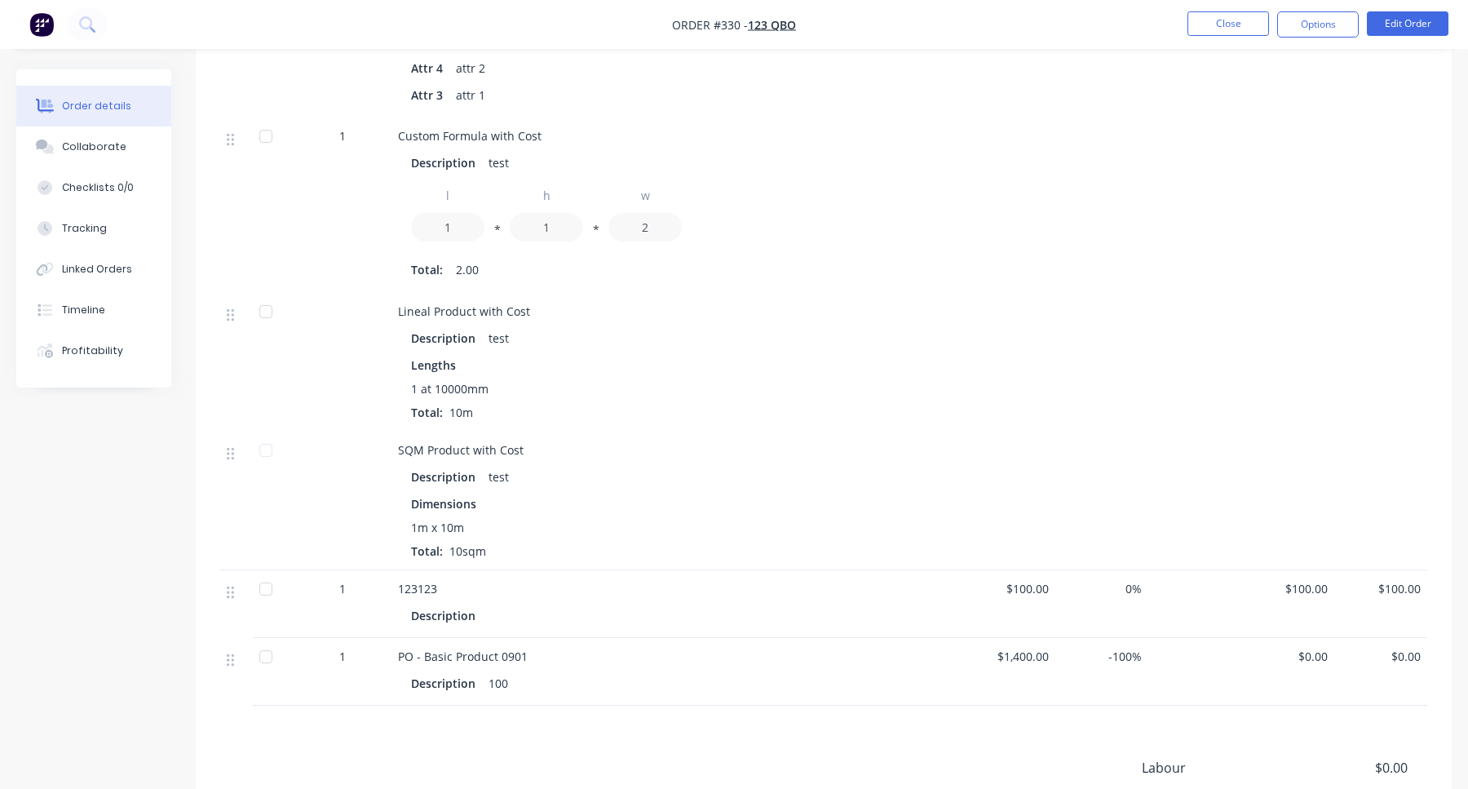
scroll to position [1135, 0]
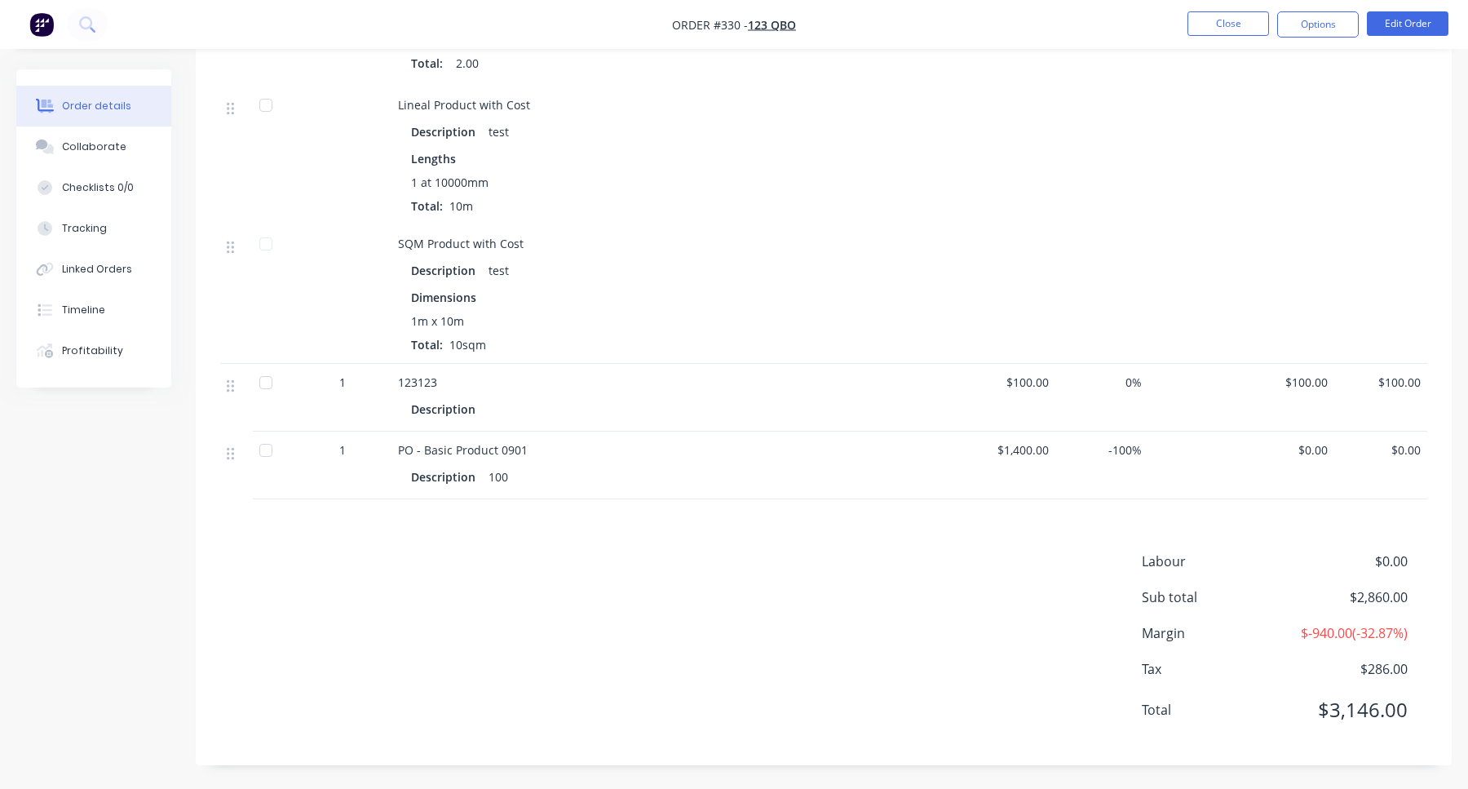
click at [697, 576] on div "Labour $0.00 Sub total $2,860.00 Margin $-940.00 ( -32.87 %) Tax $286.00 Total …" at bounding box center [823, 645] width 1207 height 189
click at [1232, 23] on button "Close" at bounding box center [1228, 23] width 82 height 24
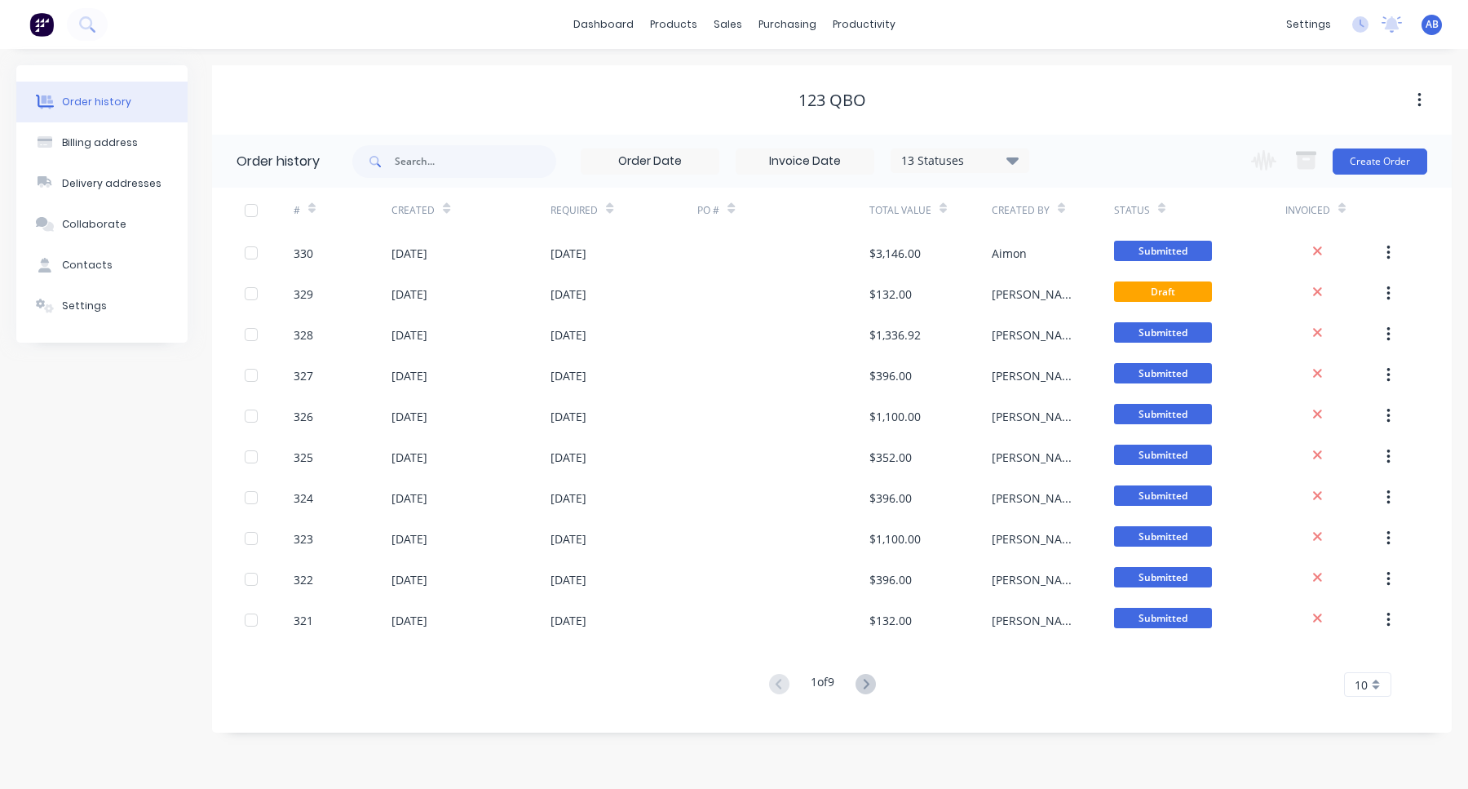
click at [1439, 23] on div "AB HD Prod Test Aimon Bio Administrator Profile Sign out" at bounding box center [1431, 25] width 20 height 20
click at [1430, 28] on span "AB" at bounding box center [1431, 24] width 13 height 15
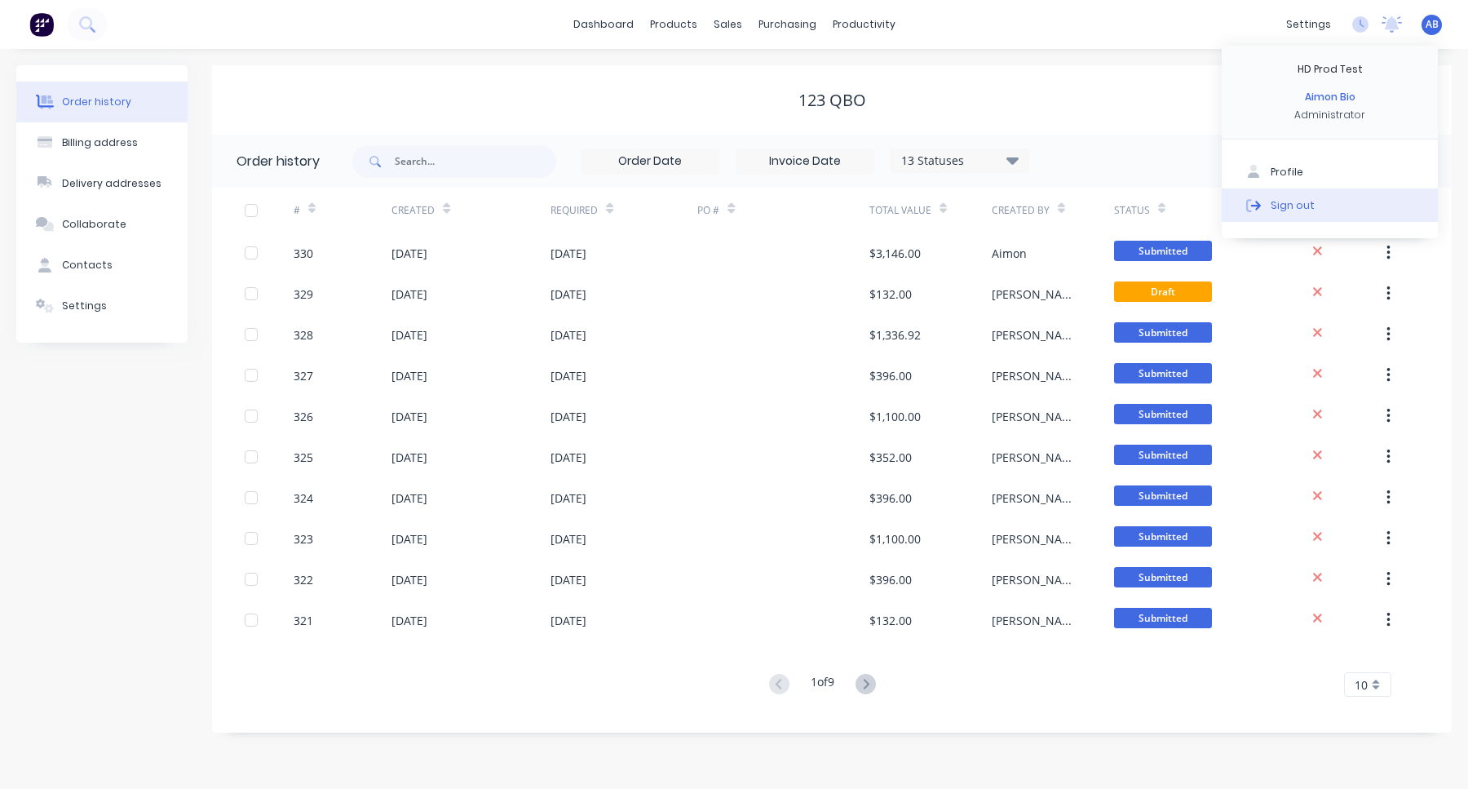
click at [1324, 199] on button "Sign out" at bounding box center [1330, 204] width 216 height 33
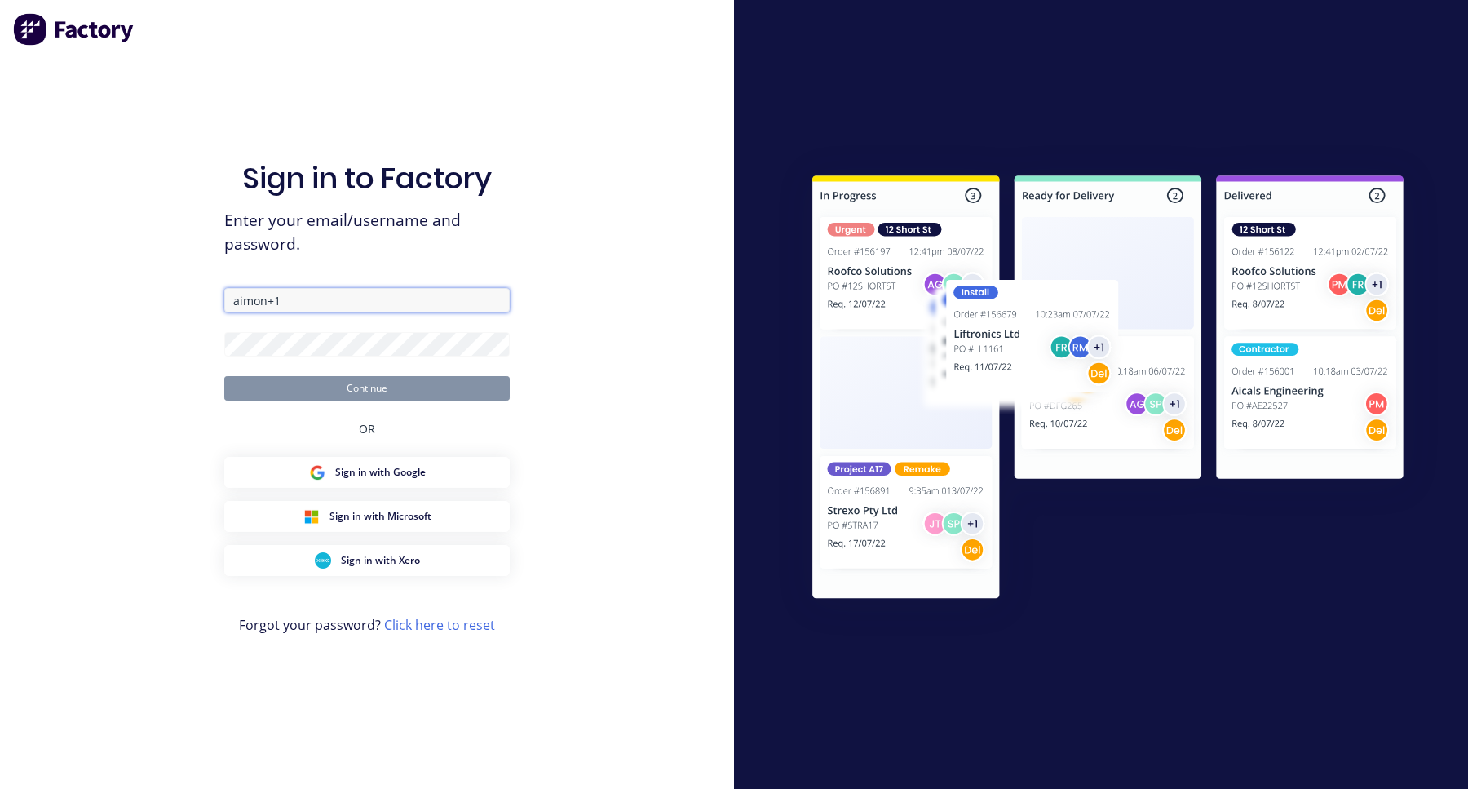
click at [382, 309] on input "aimon+1" at bounding box center [366, 300] width 285 height 24
paste input "@[DOMAIN_NAME]"
type input "[EMAIL_ADDRESS][DOMAIN_NAME]"
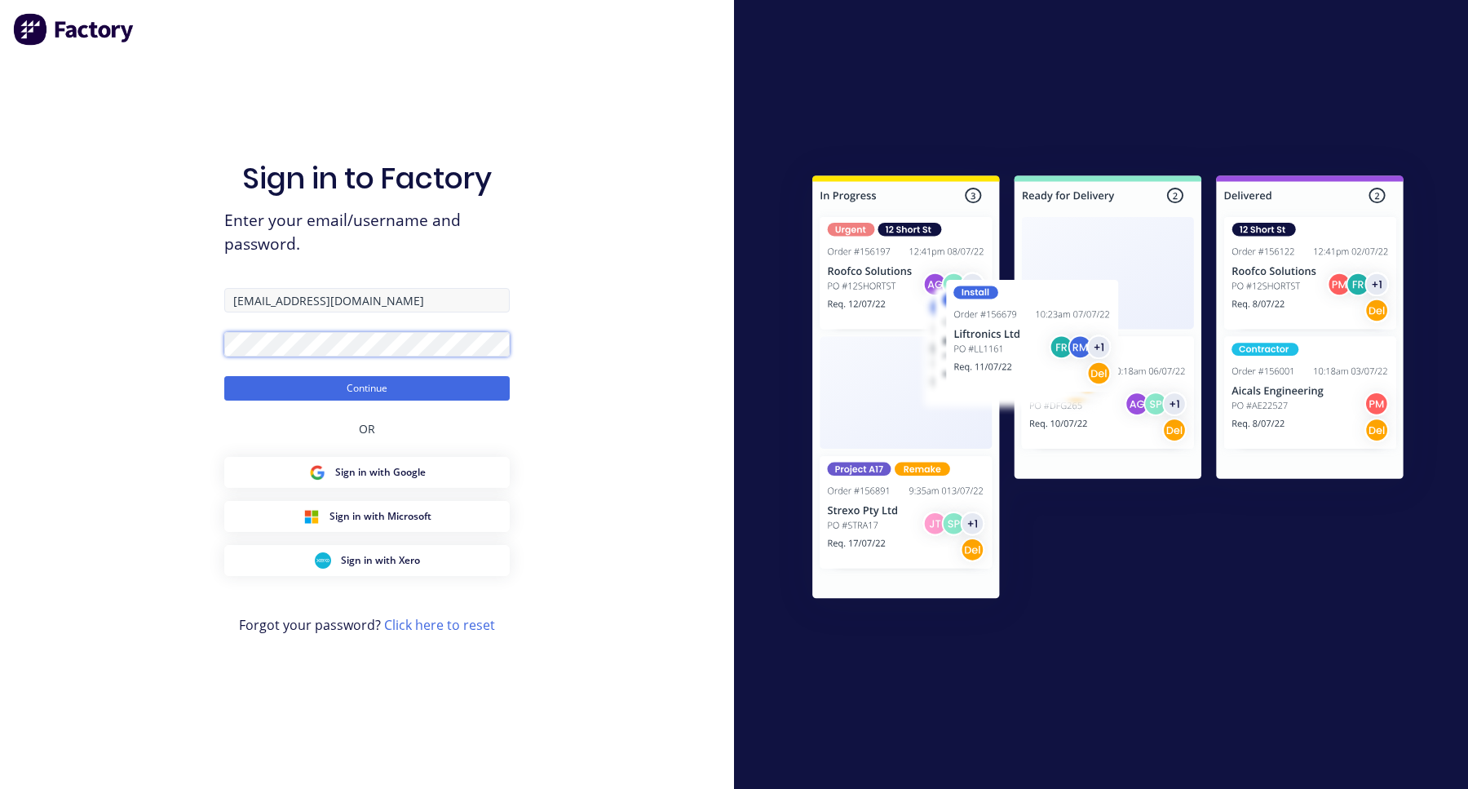
click at [224, 376] on button "Continue" at bounding box center [366, 388] width 285 height 24
